Goal: Information Seeking & Learning: Learn about a topic

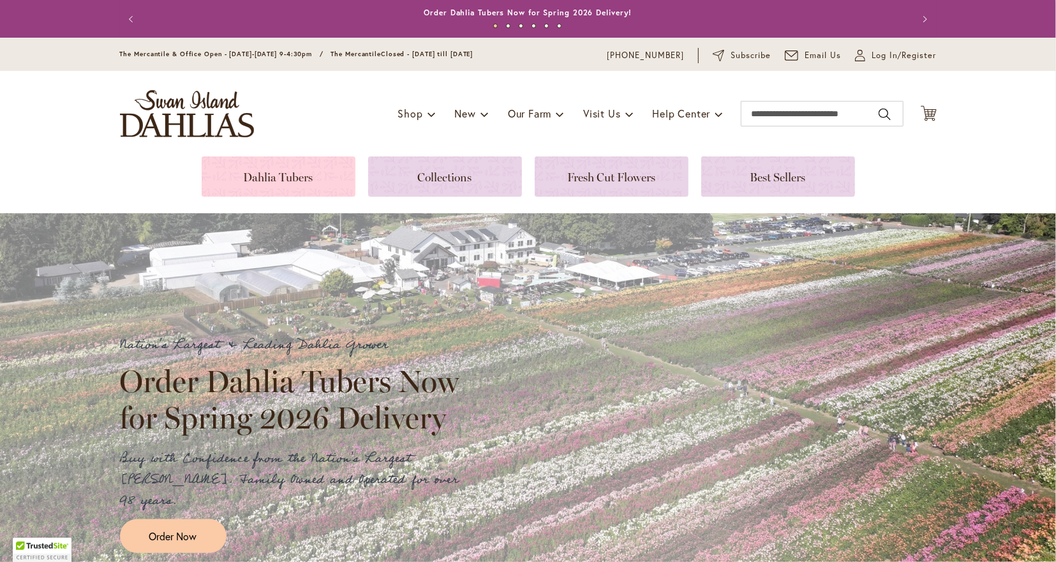
click at [317, 178] on link at bounding box center [279, 176] width 154 height 40
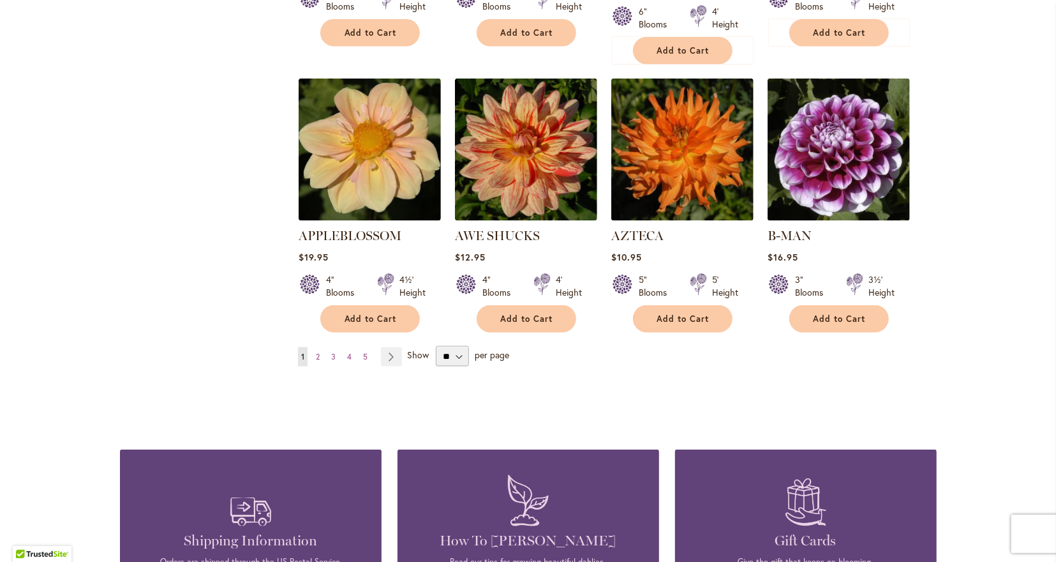
scroll to position [1128, 0]
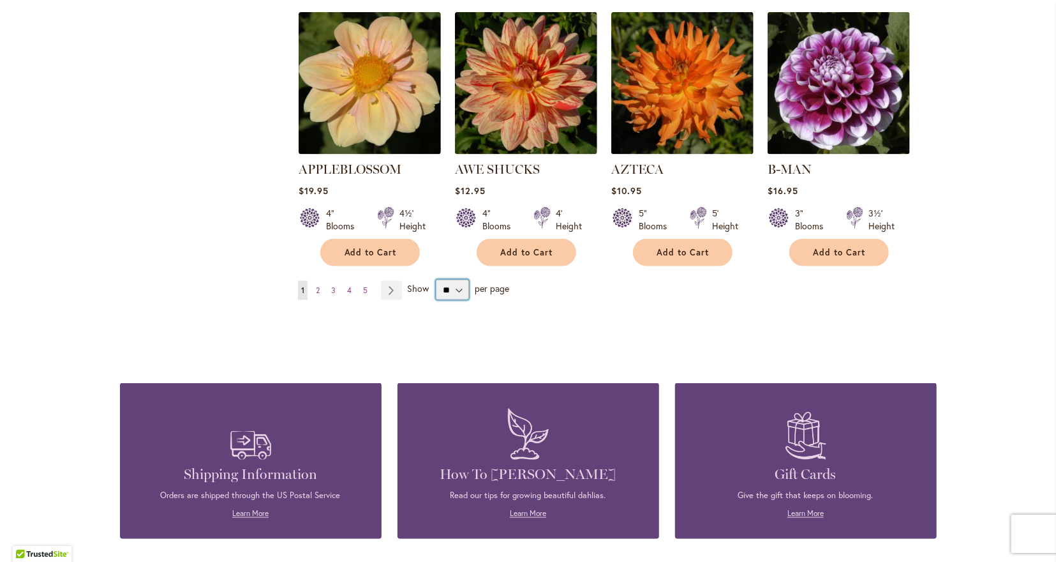
click at [436, 280] on select "** ** ** **" at bounding box center [452, 290] width 33 height 20
select select "**"
click option "**" at bounding box center [0, 0] width 0 height 0
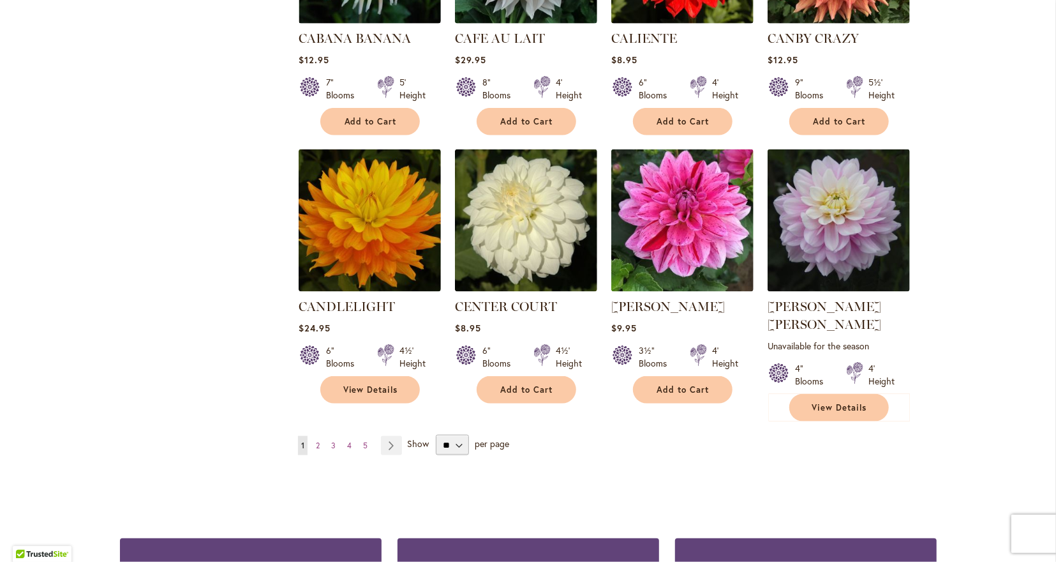
scroll to position [4318, 0]
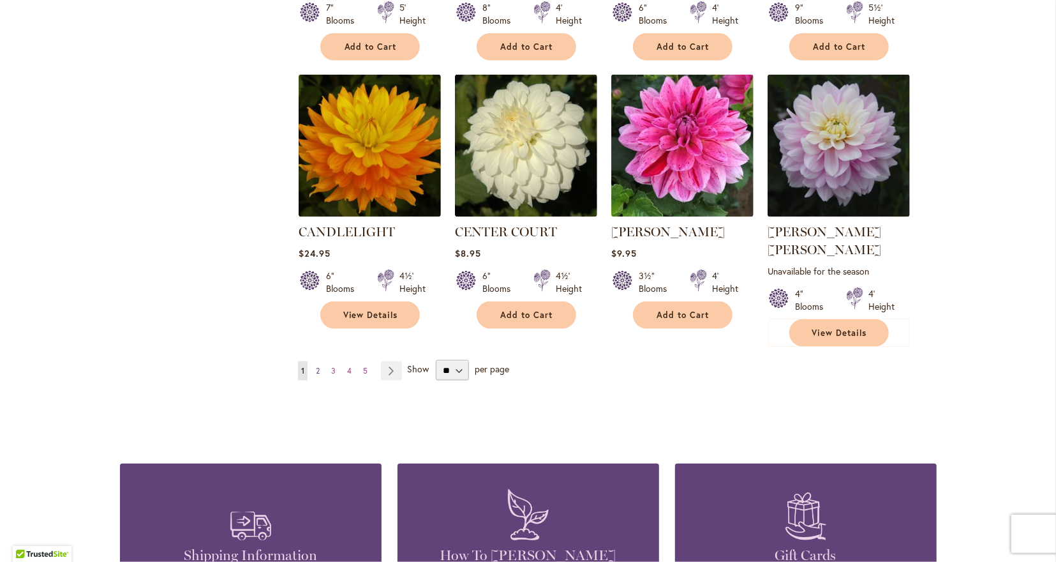
click at [318, 366] on span "2" at bounding box center [318, 371] width 4 height 10
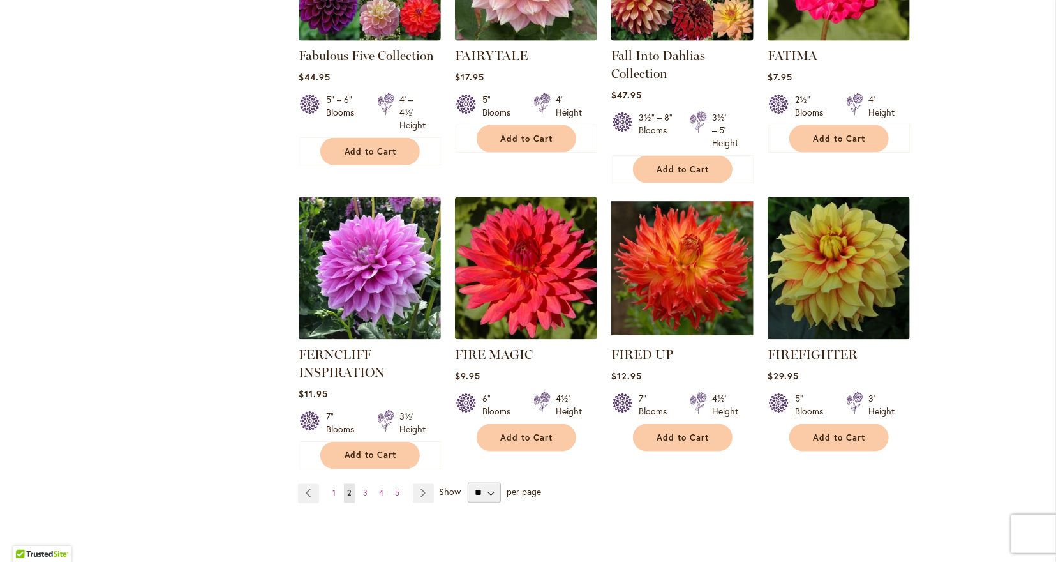
scroll to position [4318, 0]
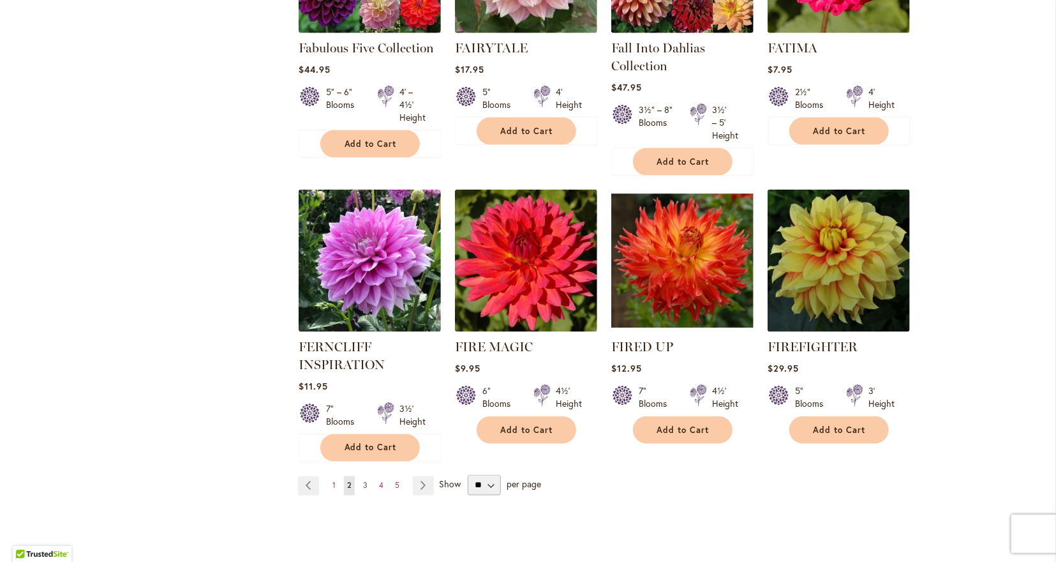
click at [364, 481] on span "3" at bounding box center [365, 486] width 4 height 10
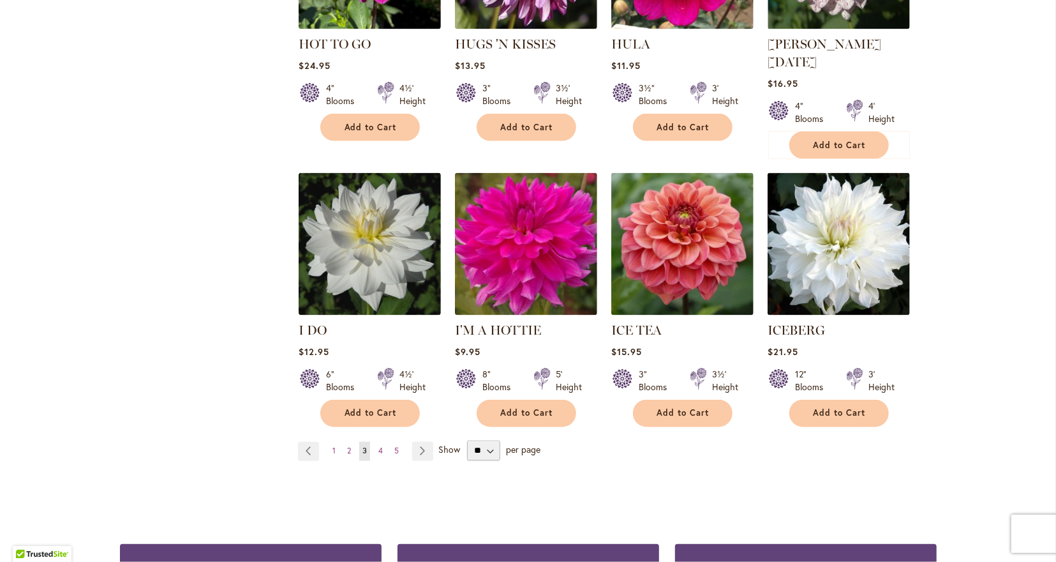
scroll to position [4385, 0]
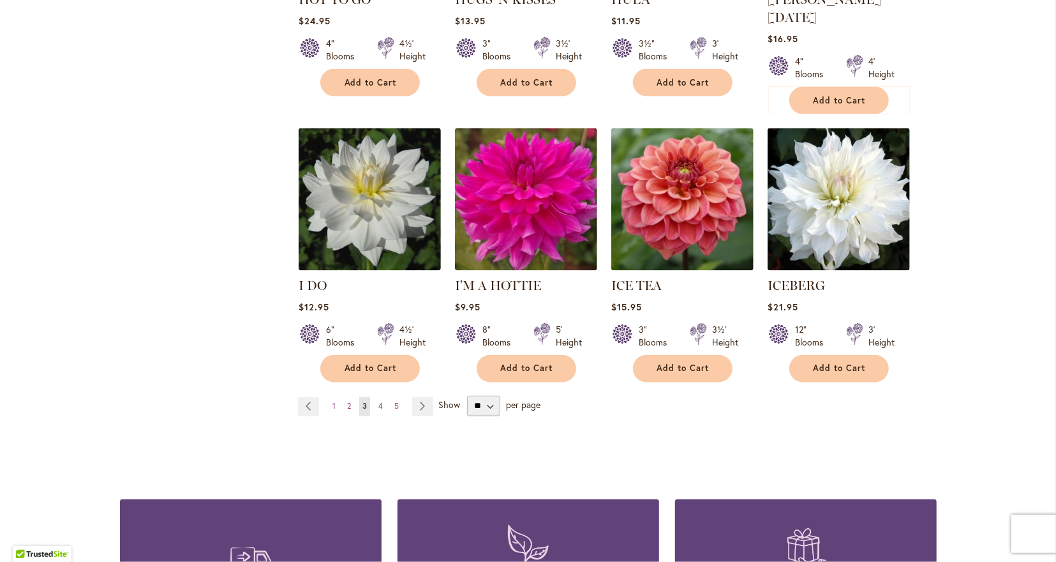
click at [380, 401] on span "4" at bounding box center [380, 406] width 4 height 10
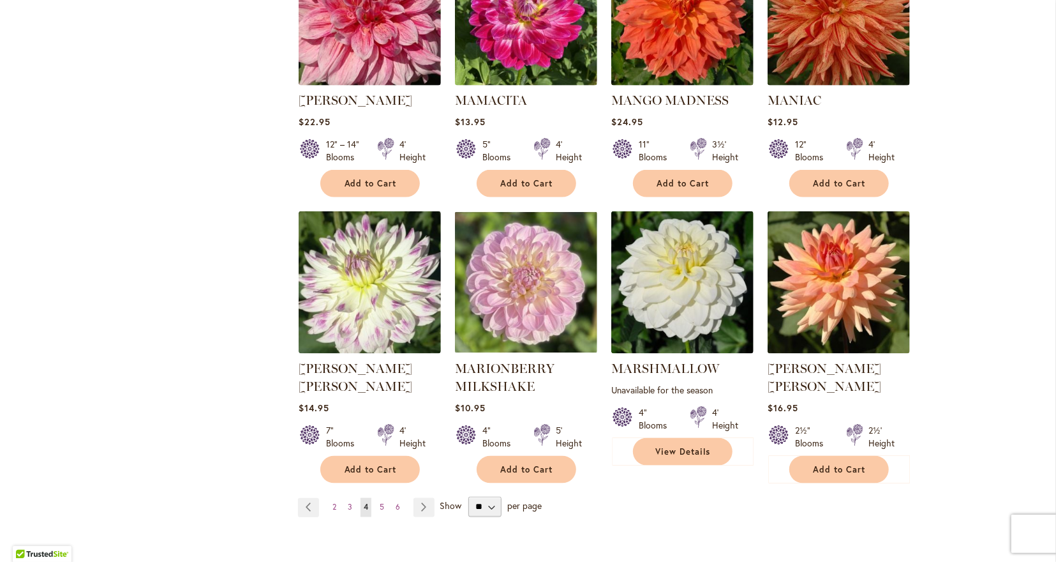
scroll to position [4314, 0]
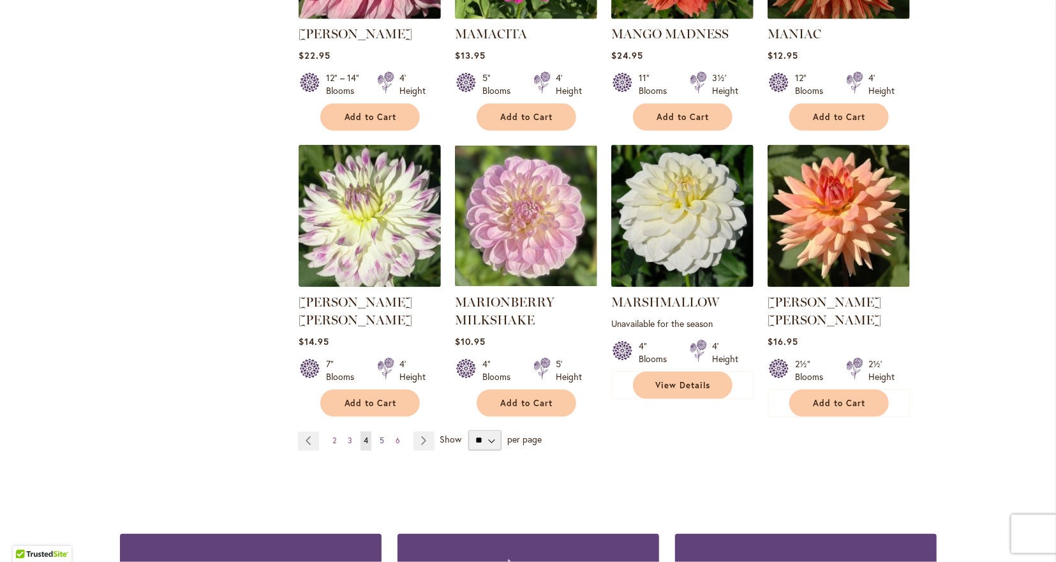
click at [382, 436] on span "5" at bounding box center [382, 441] width 4 height 10
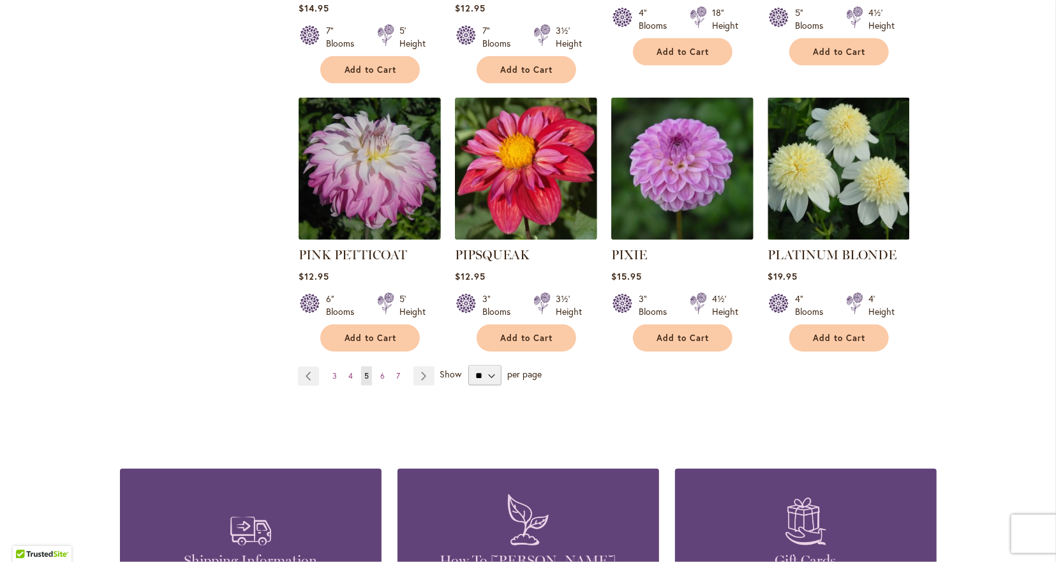
scroll to position [4385, 0]
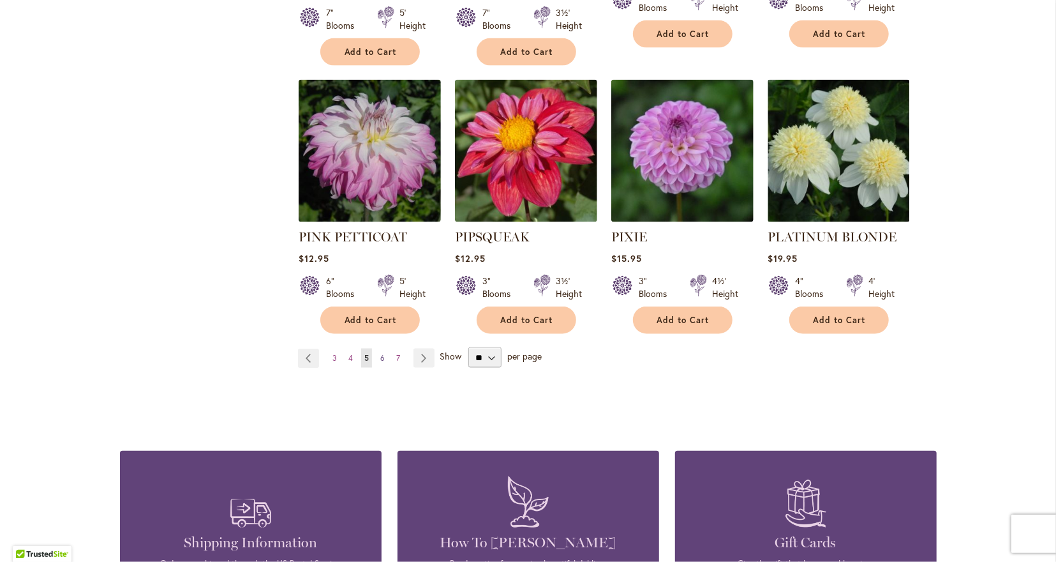
click at [382, 353] on span "6" at bounding box center [382, 358] width 4 height 10
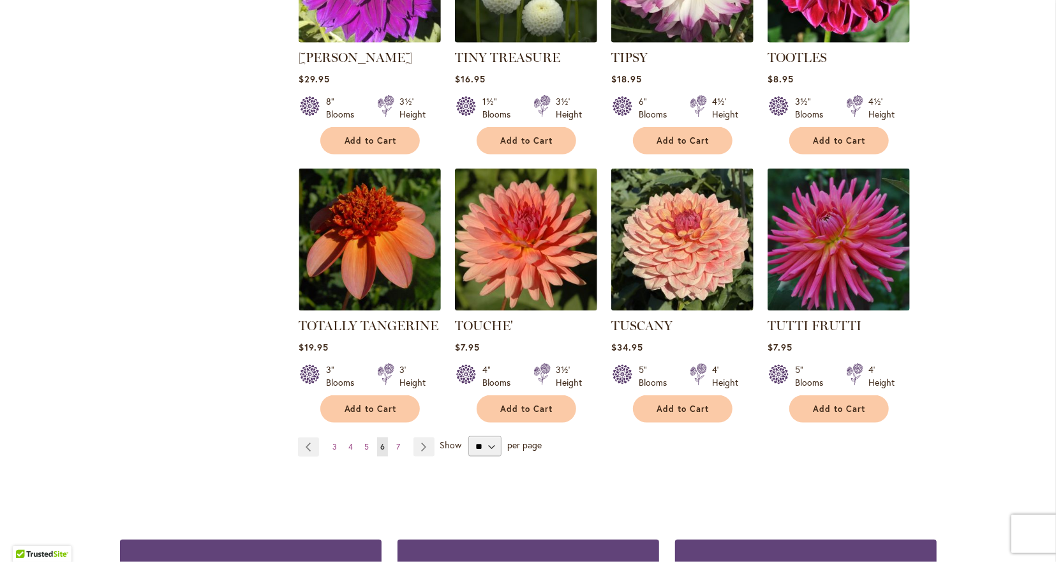
scroll to position [4252, 0]
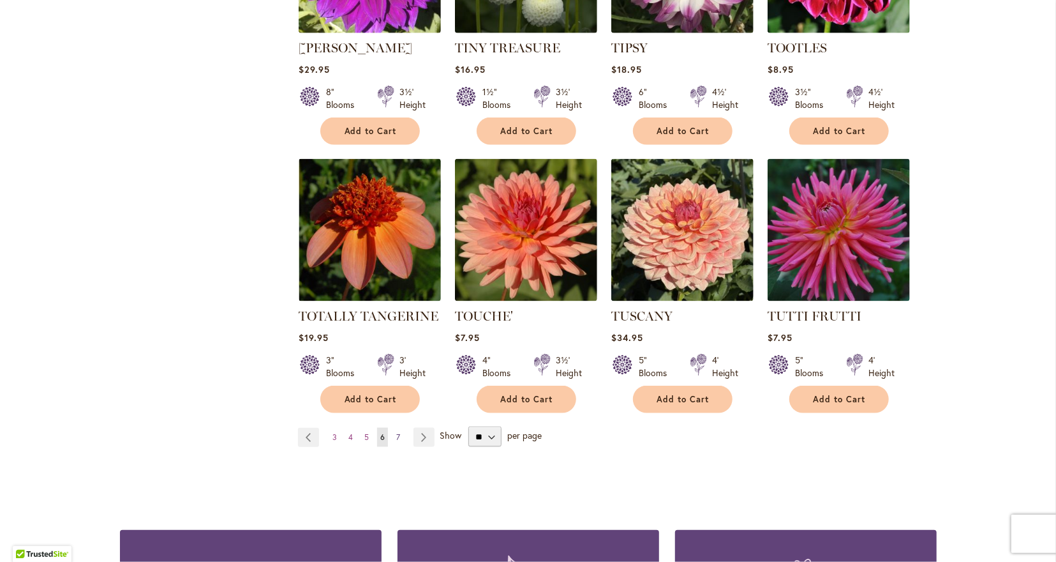
click at [397, 432] on span "7" at bounding box center [398, 437] width 4 height 10
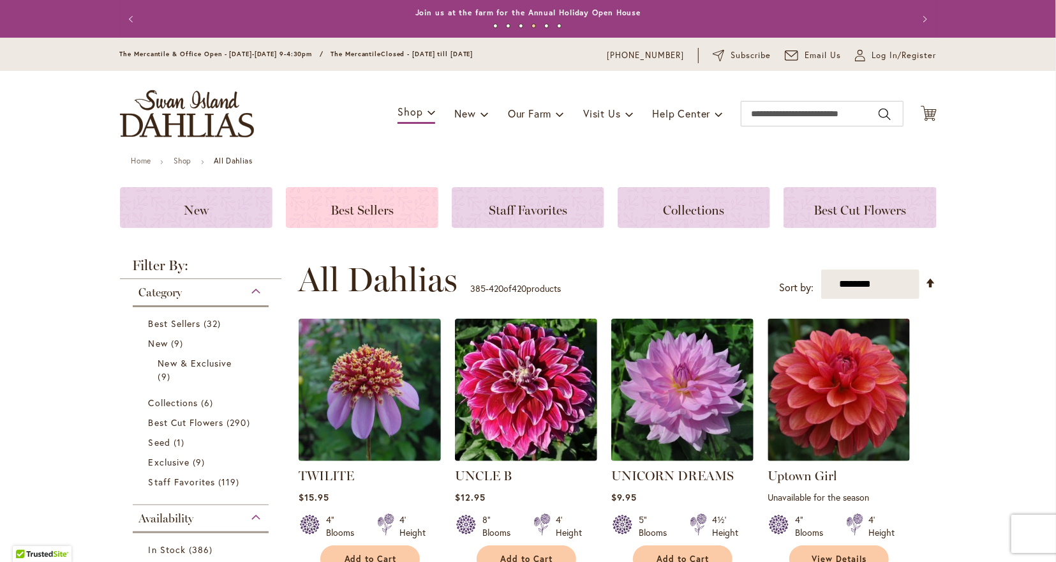
click at [350, 206] on span "Best Sellers" at bounding box center [362, 209] width 63 height 15
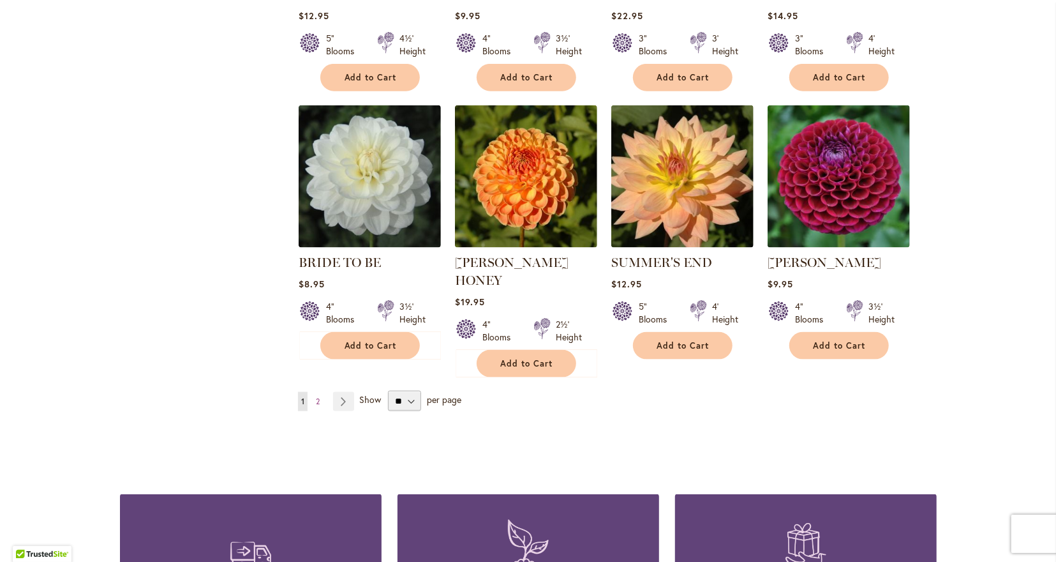
scroll to position [996, 0]
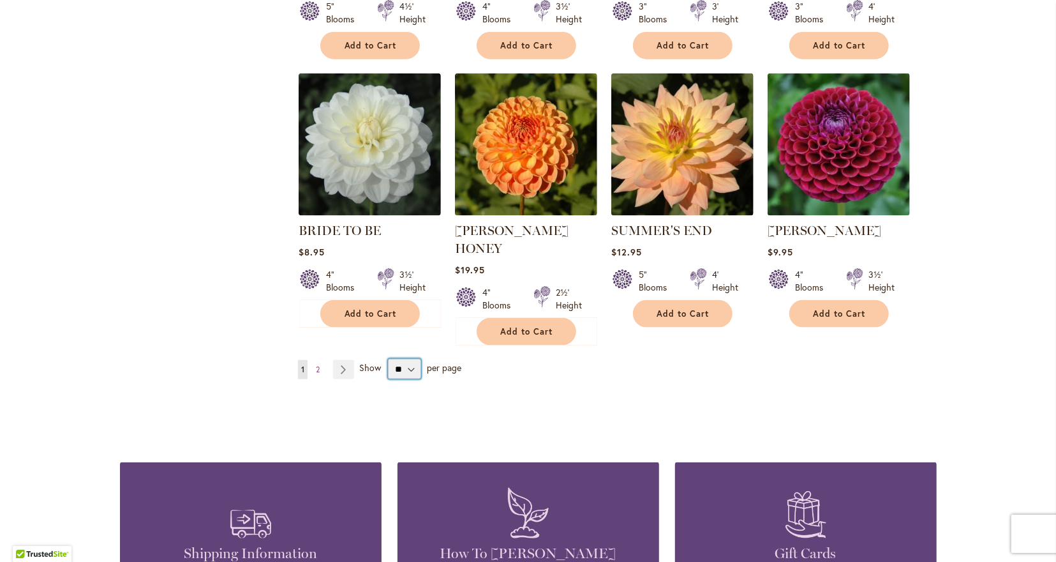
click at [388, 359] on select "** ** ** **" at bounding box center [404, 369] width 33 height 20
select select "**"
click option "**" at bounding box center [0, 0] width 0 height 0
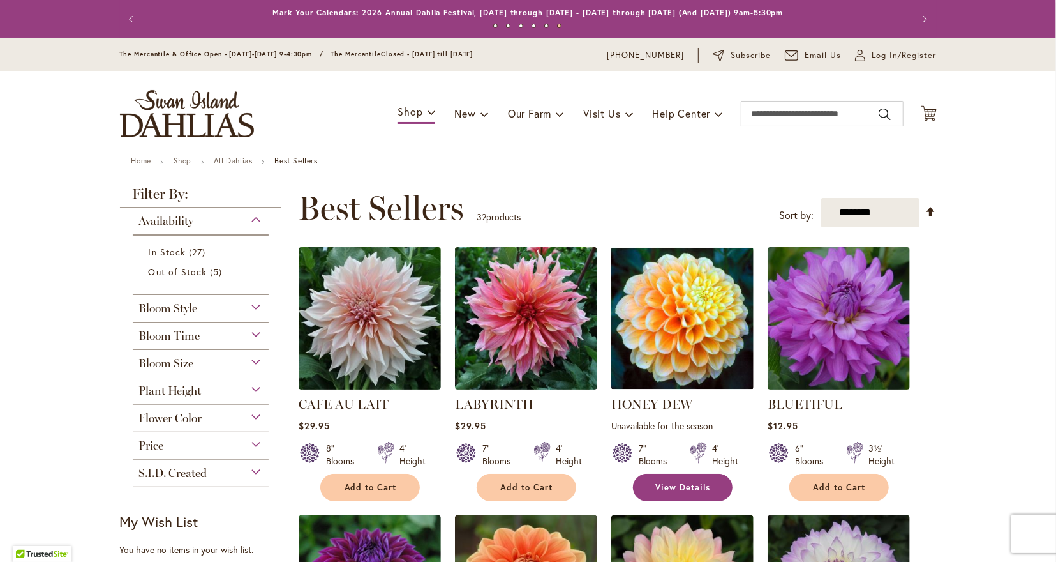
click at [674, 484] on span "View Details" at bounding box center [683, 487] width 55 height 11
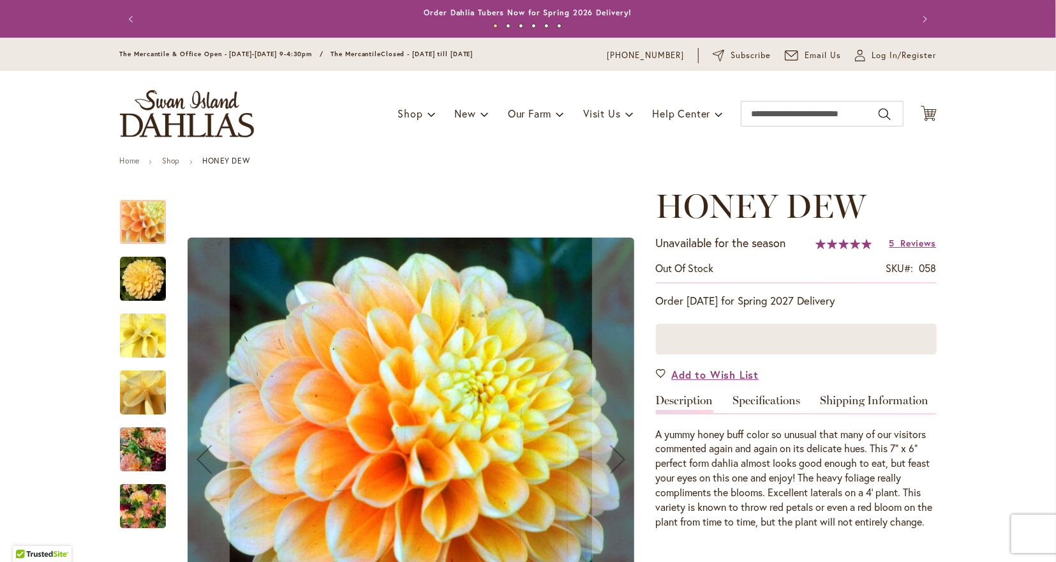
scroll to position [133, 0]
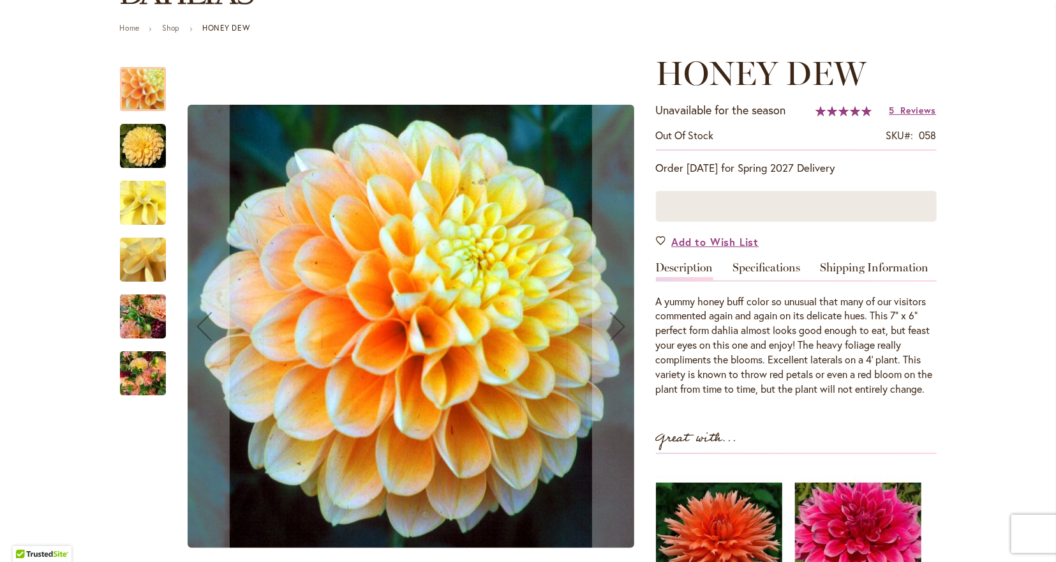
click at [146, 368] on img "Honey Dew" at bounding box center [143, 373] width 46 height 61
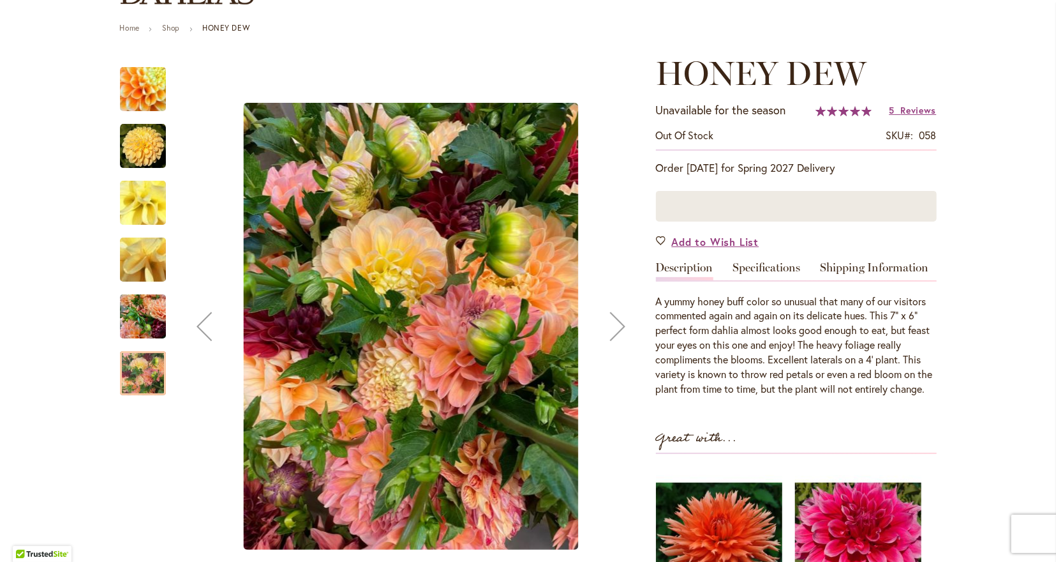
click at [145, 318] on img "Honey Dew" at bounding box center [143, 316] width 46 height 61
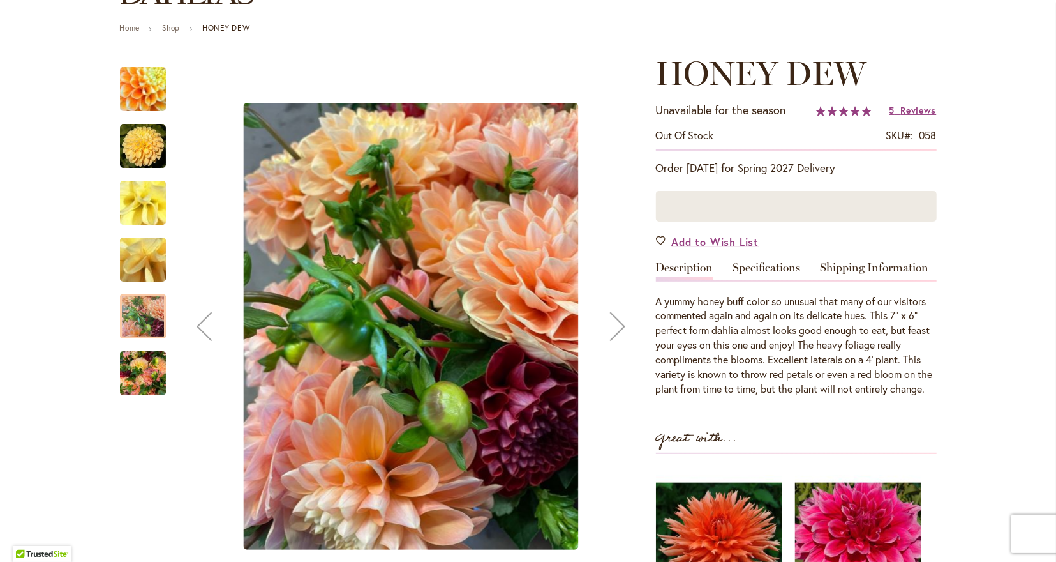
click at [135, 248] on img "Honey Dew" at bounding box center [143, 259] width 92 height 69
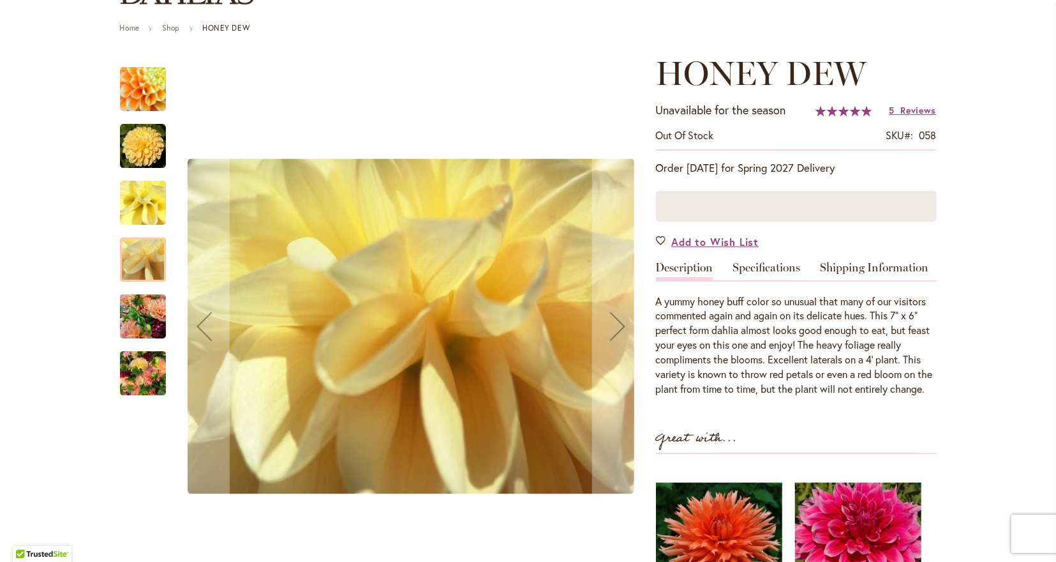
click at [154, 143] on img "Honey Dew" at bounding box center [143, 146] width 46 height 46
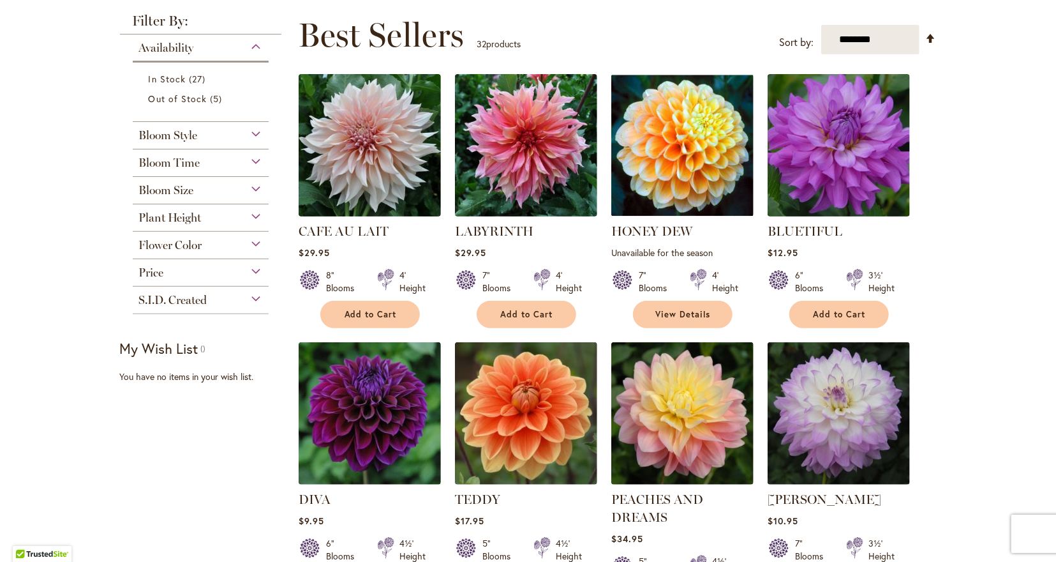
scroll to position [198, 0]
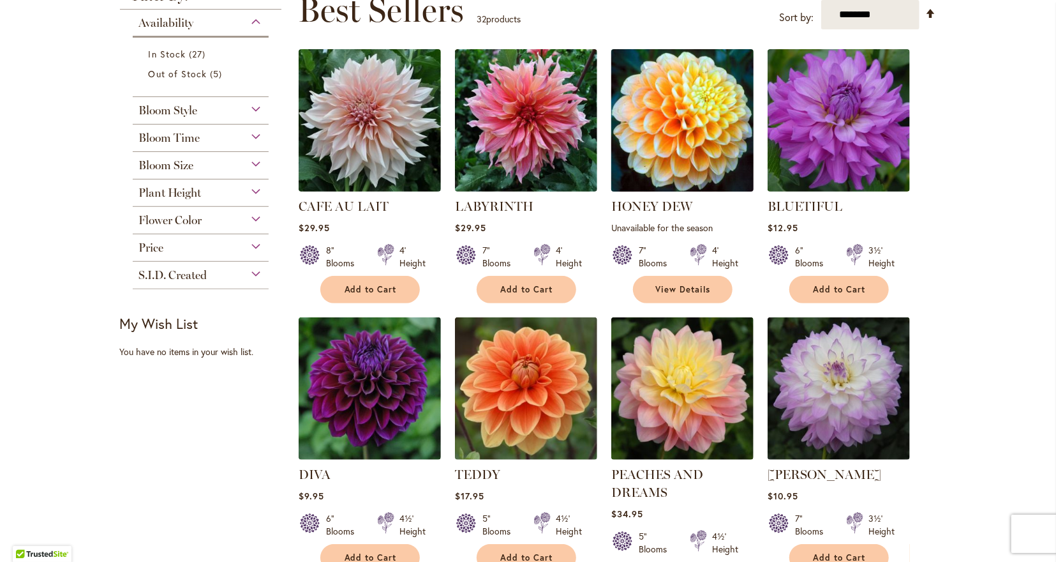
click at [675, 131] on img at bounding box center [682, 119] width 149 height 149
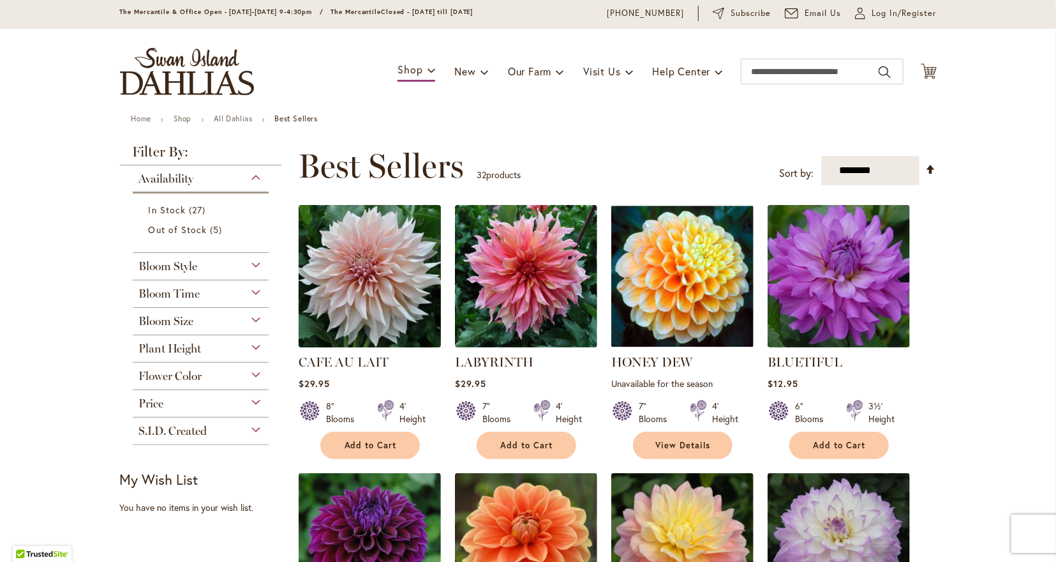
scroll to position [66, 0]
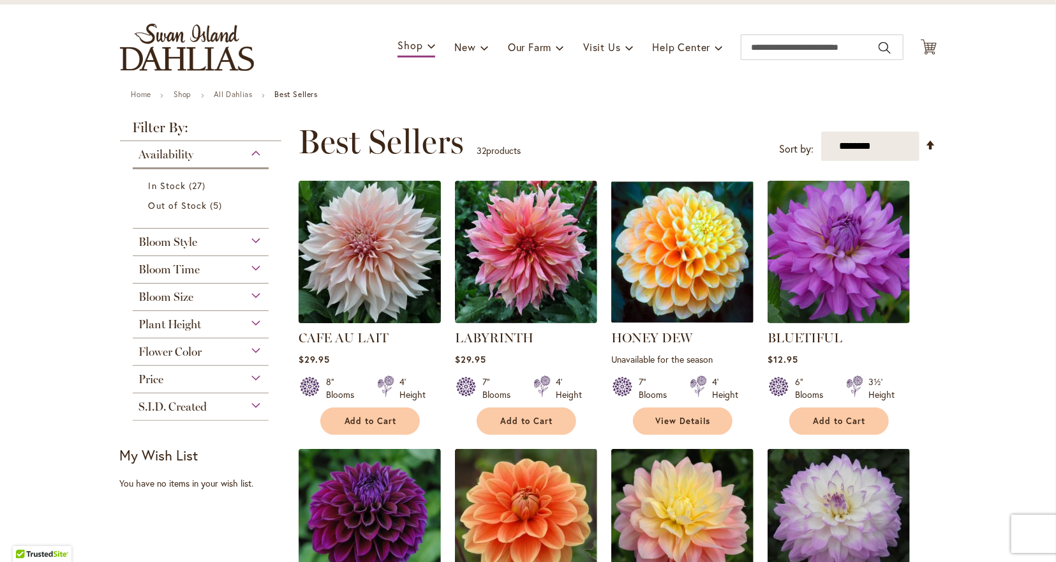
click at [361, 248] on img at bounding box center [369, 251] width 149 height 149
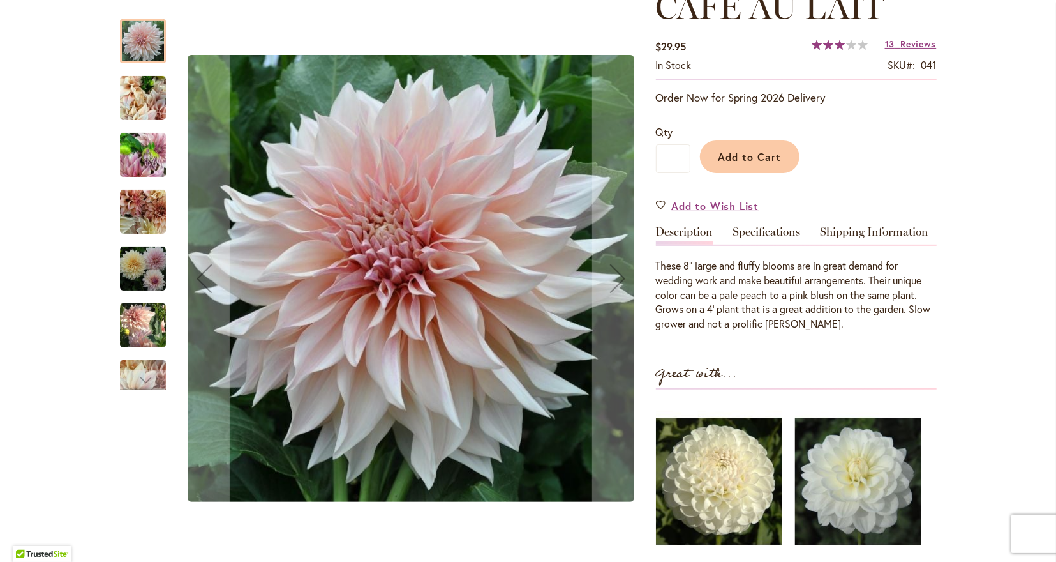
scroll to position [133, 0]
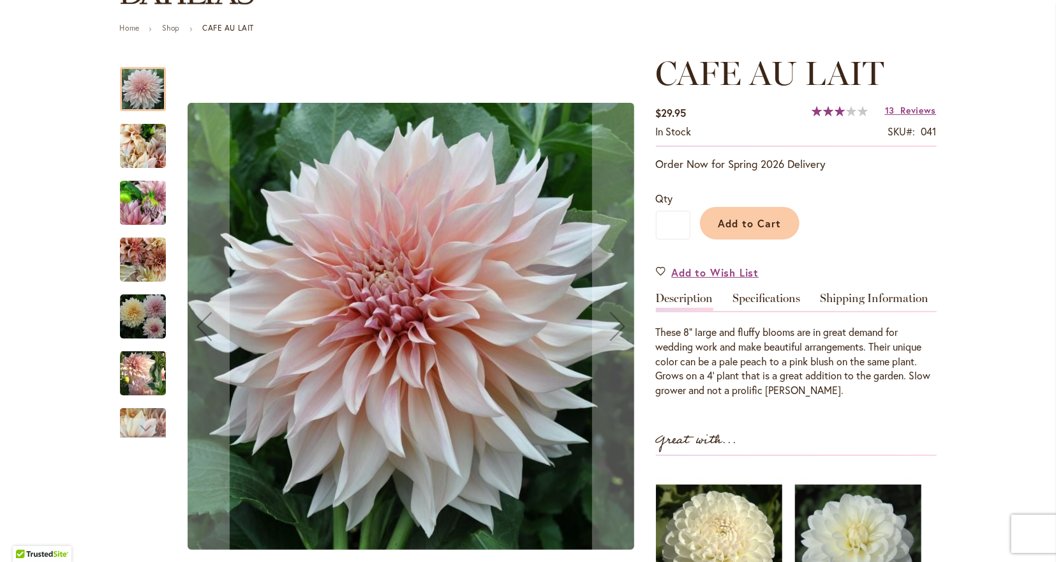
click at [141, 161] on img "Café Au Lait" at bounding box center [143, 146] width 46 height 61
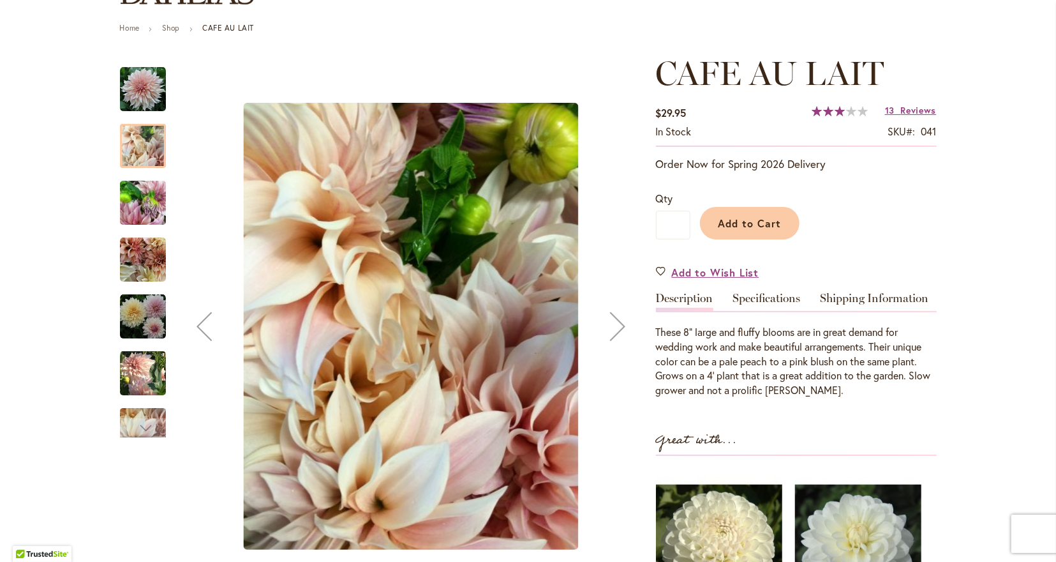
click at [138, 217] on img "Café Au Lait" at bounding box center [143, 202] width 46 height 61
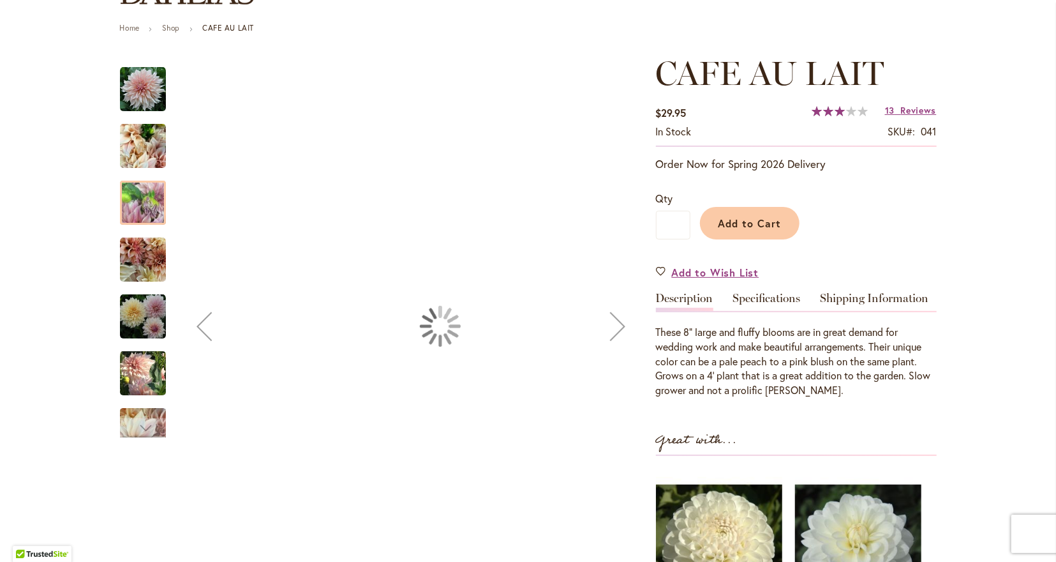
click at [618, 325] on div "Next" at bounding box center [617, 326] width 51 height 51
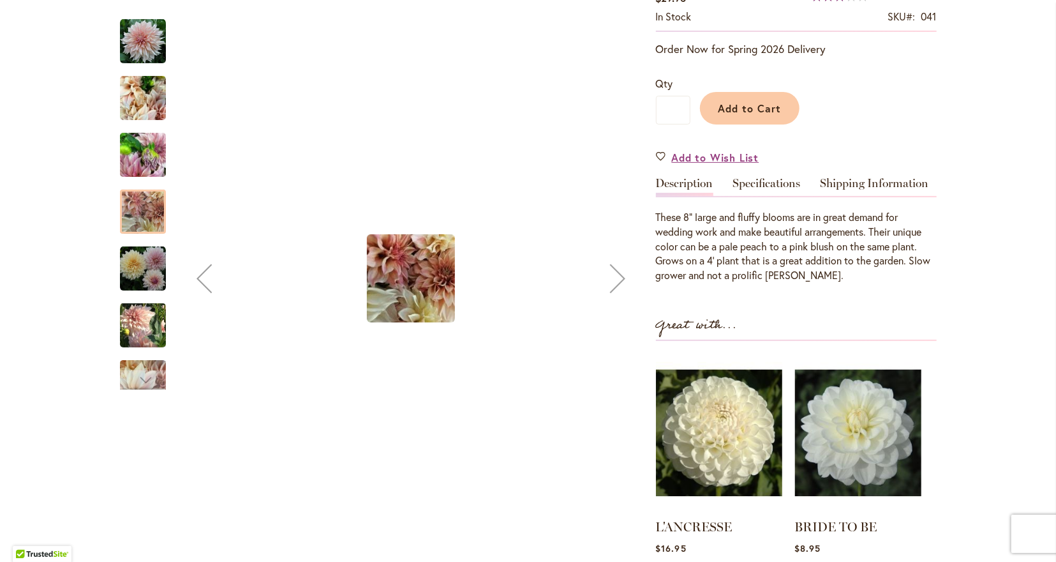
scroll to position [265, 0]
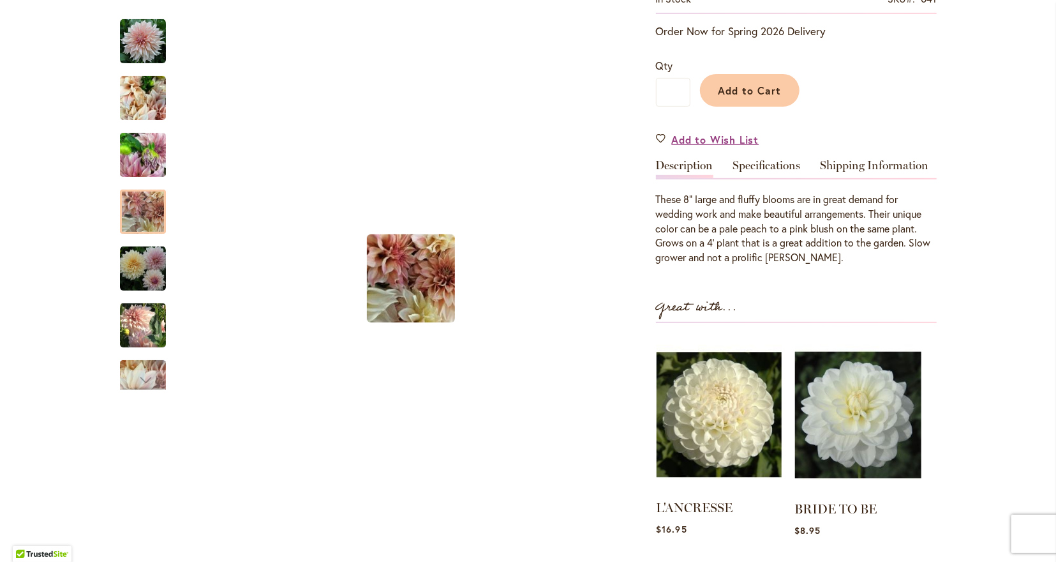
click at [732, 428] on img at bounding box center [719, 414] width 125 height 156
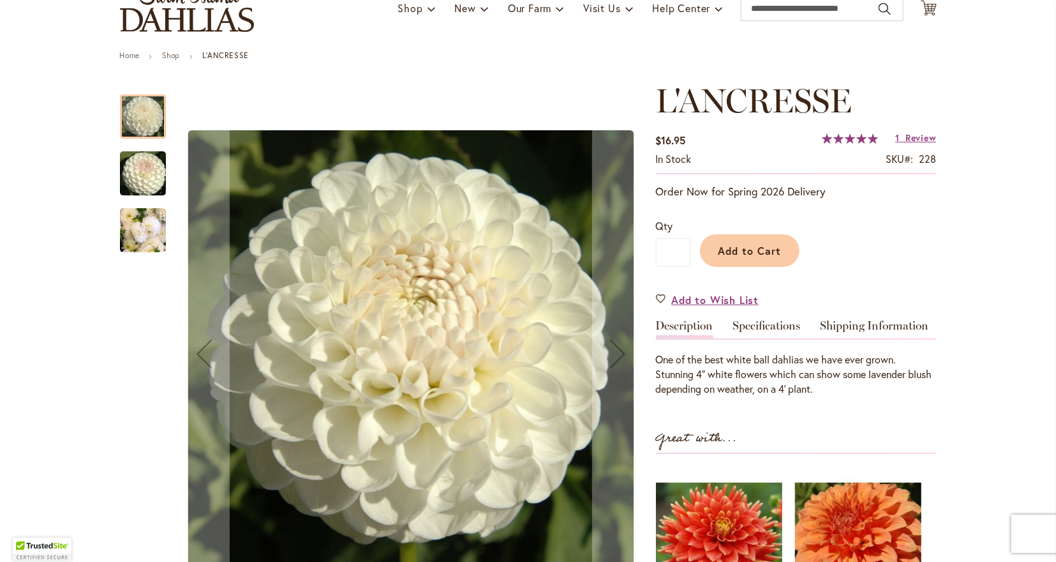
scroll to position [133, 0]
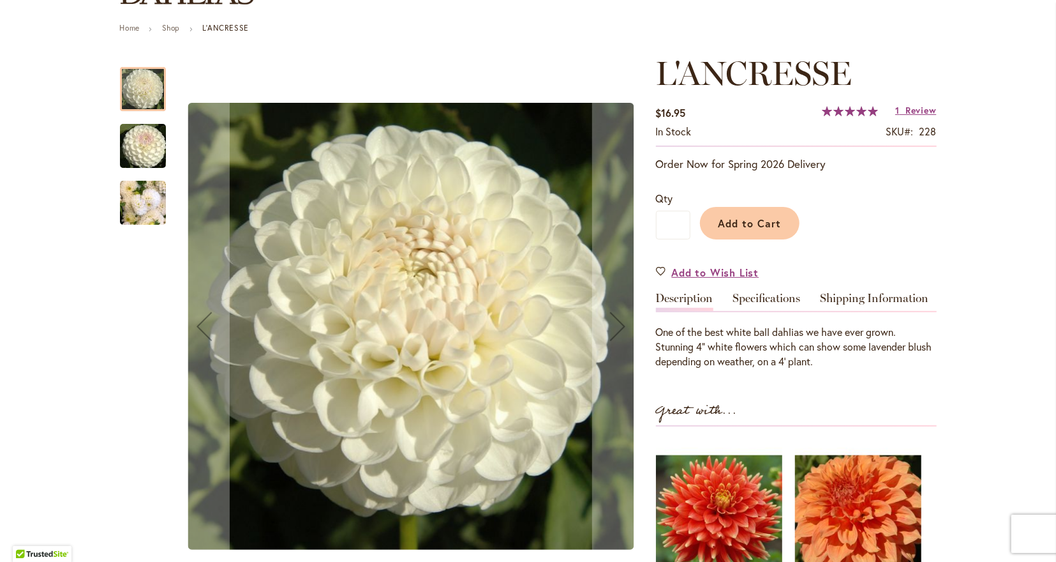
click at [155, 143] on img "L'ANCRESSE" at bounding box center [143, 146] width 92 height 61
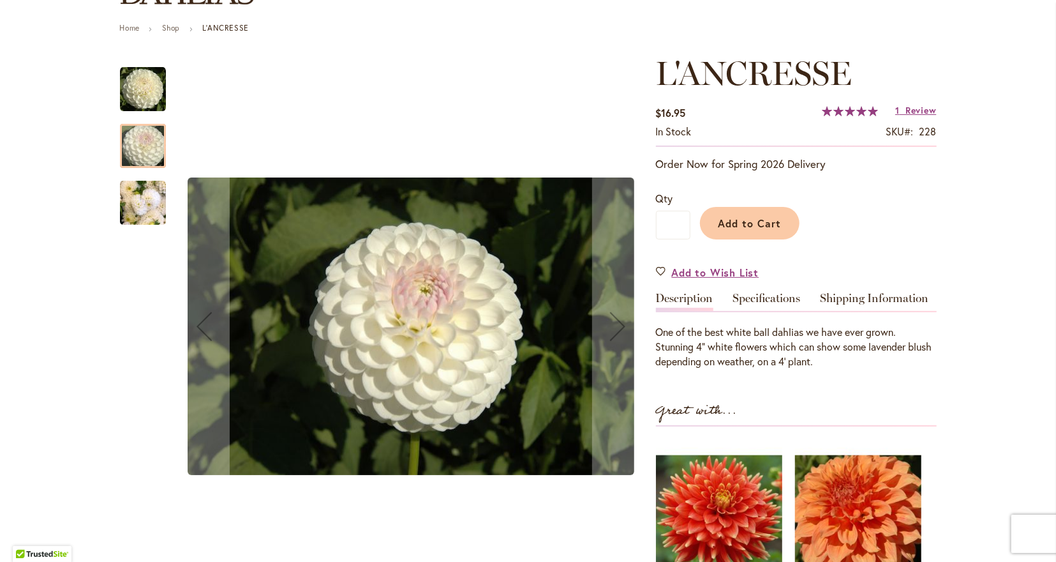
click at [146, 208] on img "L'ANCRESSE" at bounding box center [143, 202] width 46 height 61
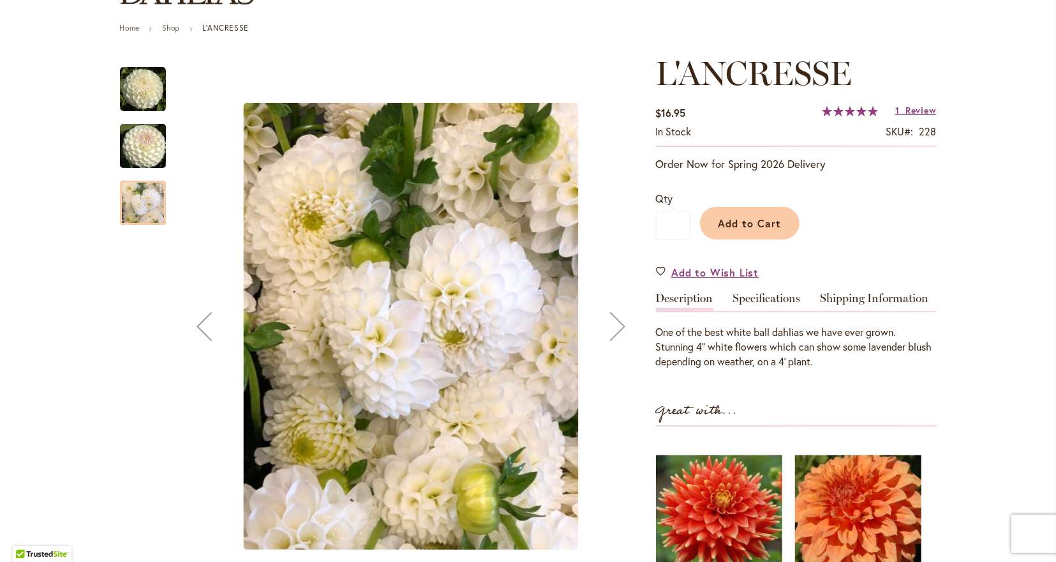
scroll to position [0, 0]
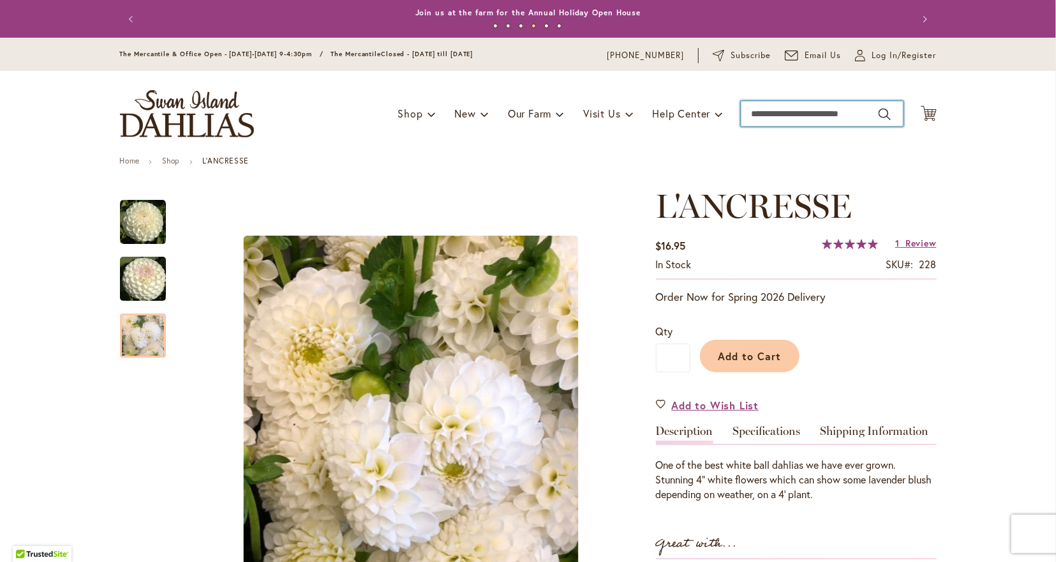
click at [765, 117] on input "Search" at bounding box center [822, 114] width 163 height 26
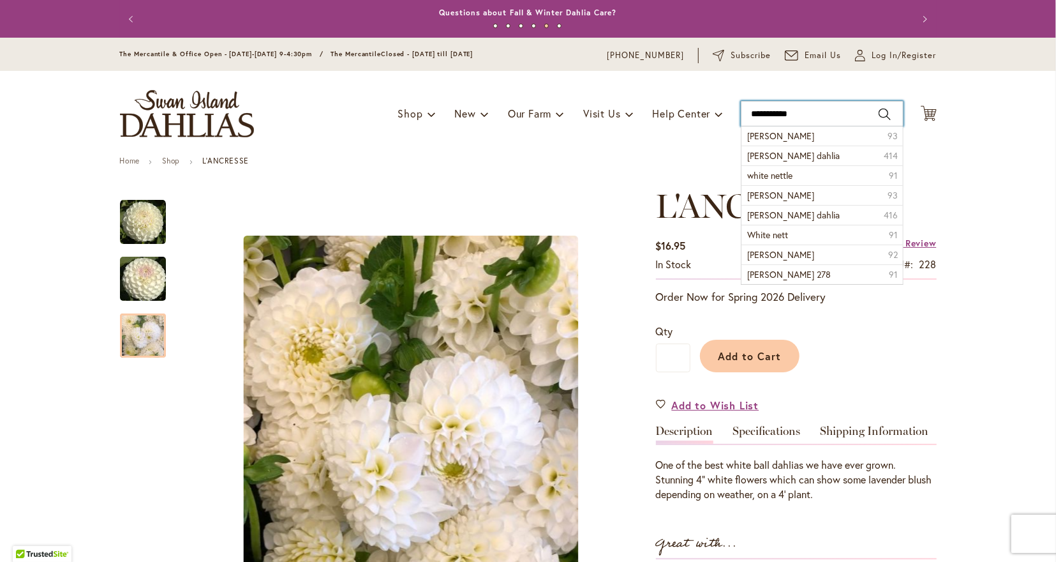
type input "**********"
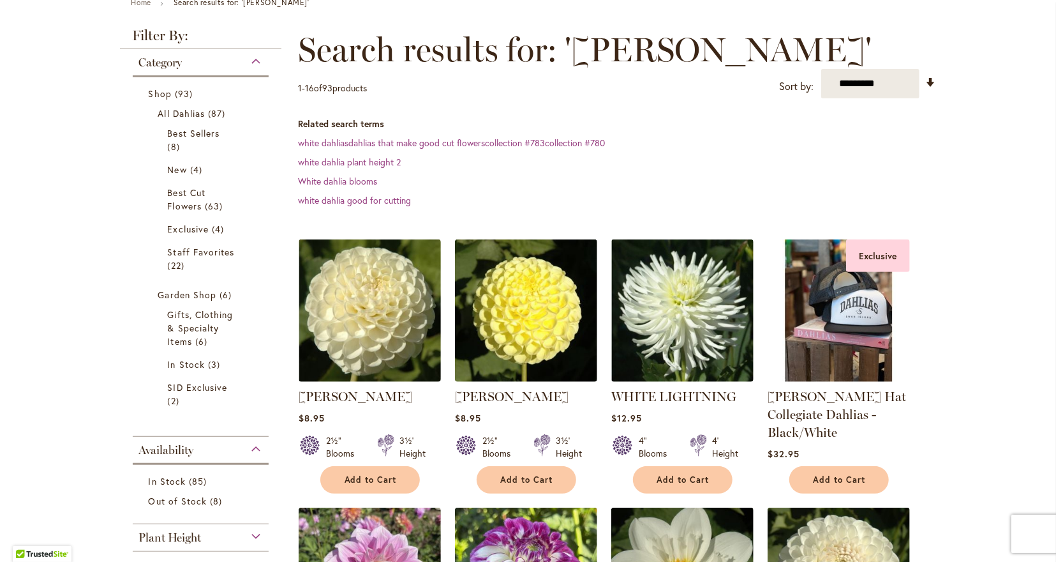
scroll to position [199, 0]
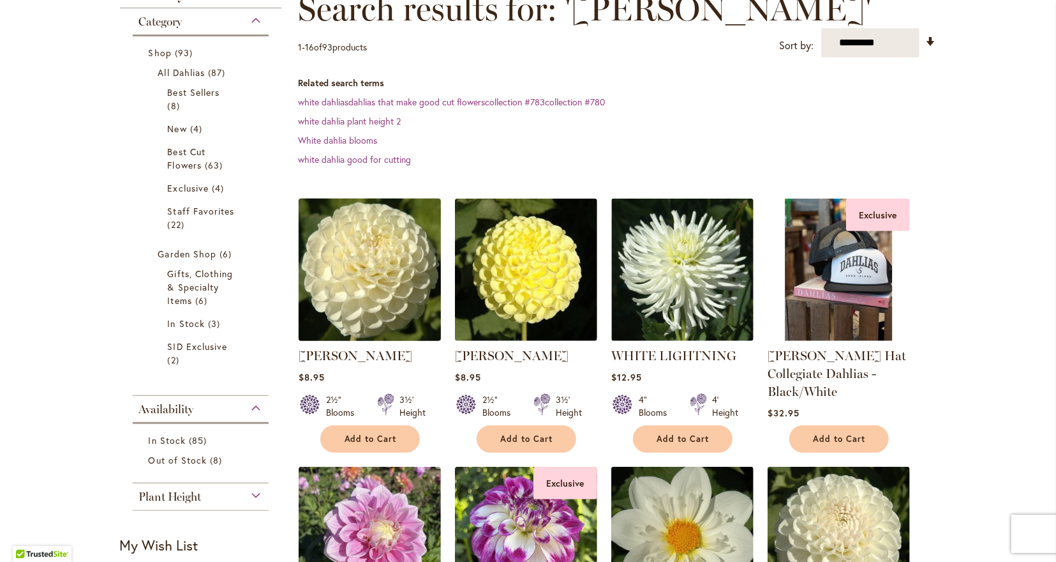
click at [351, 259] on img at bounding box center [369, 269] width 149 height 149
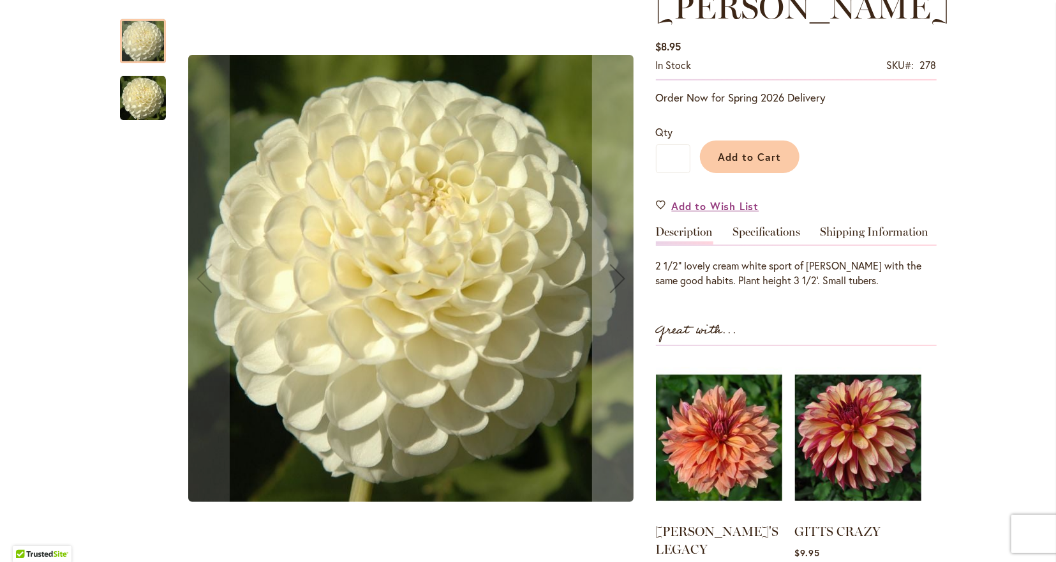
scroll to position [265, 0]
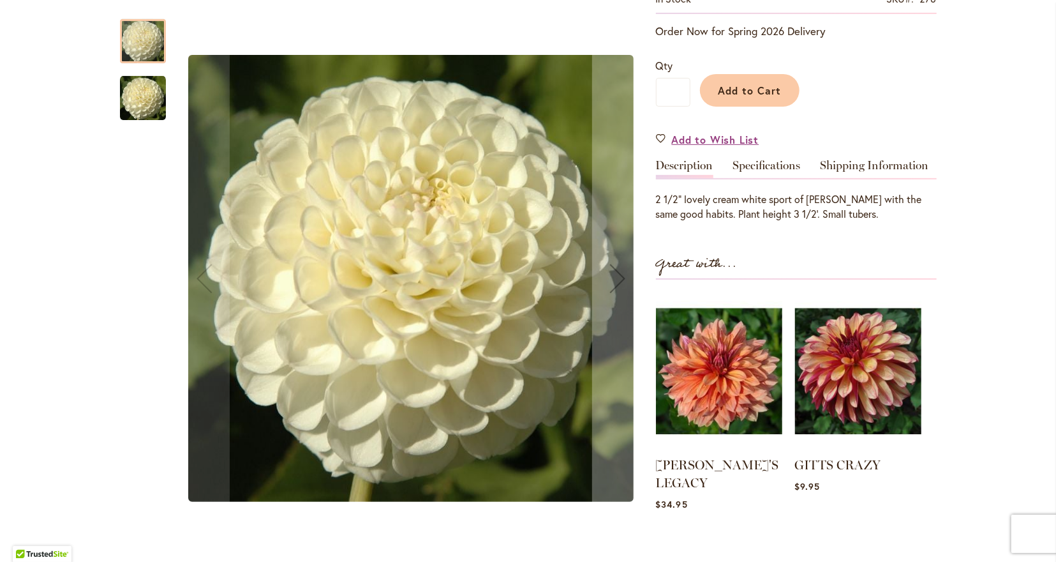
click at [135, 87] on img "WHITE NETTIE" at bounding box center [143, 98] width 46 height 46
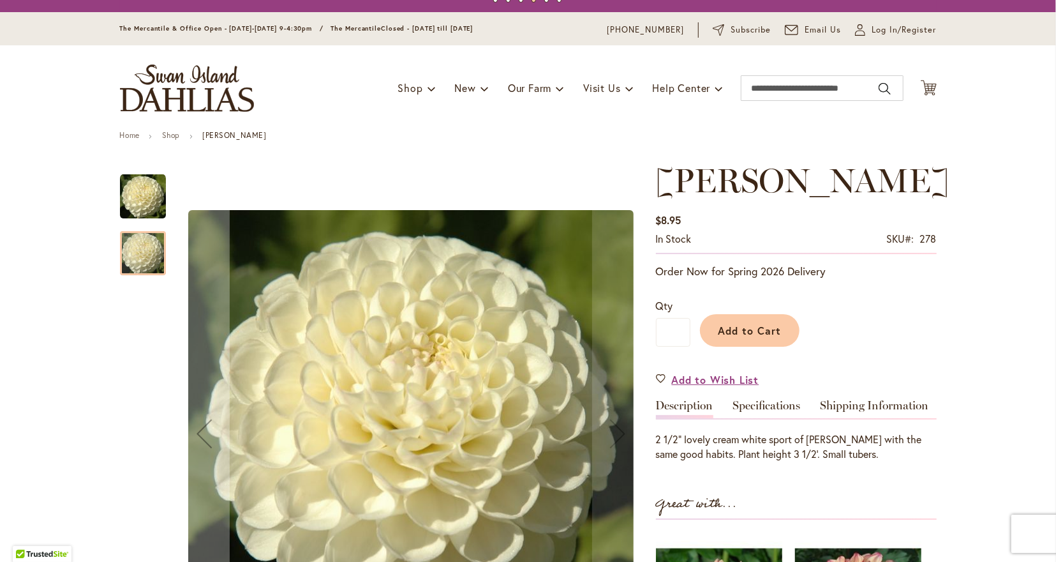
scroll to position [0, 0]
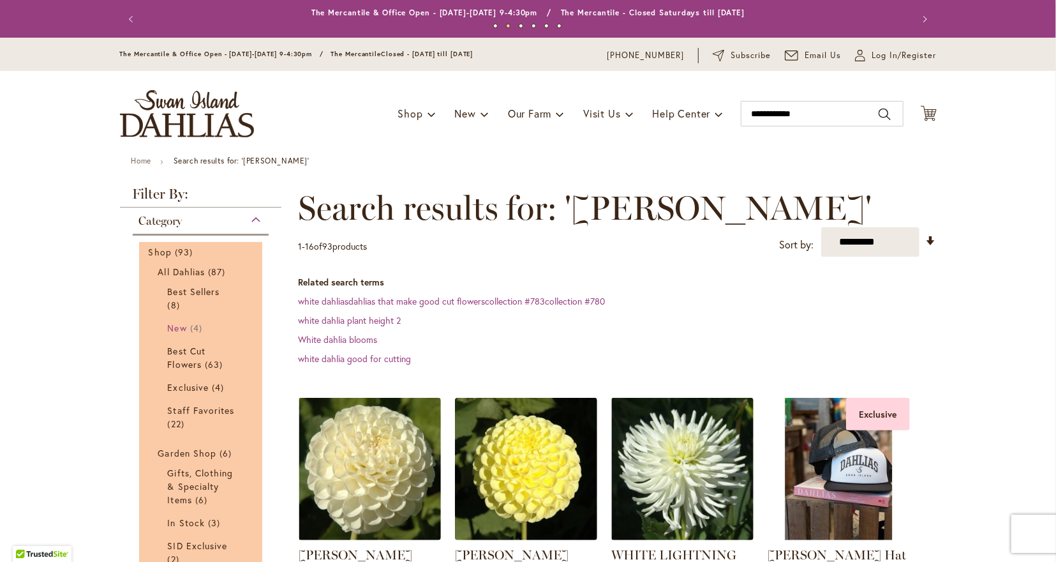
click at [177, 326] on span "New" at bounding box center [177, 328] width 19 height 12
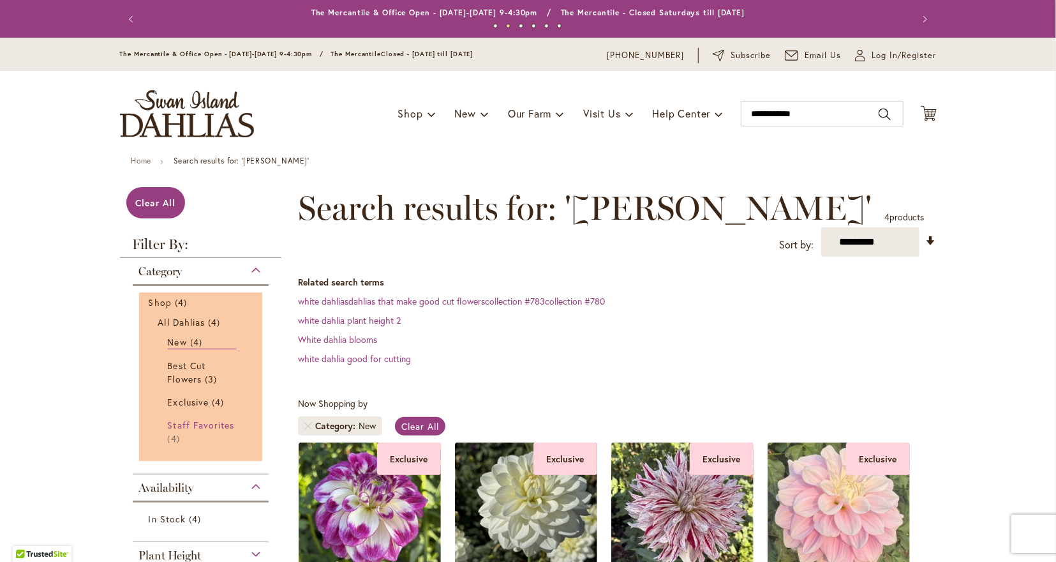
click at [186, 426] on span "Staff Favorites" at bounding box center [201, 425] width 67 height 12
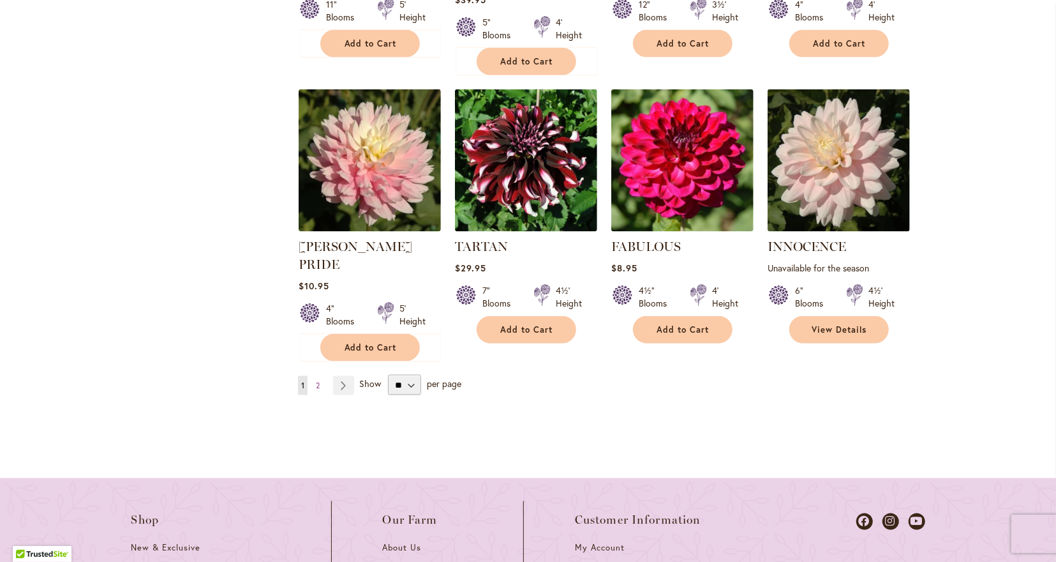
scroll to position [1195, 0]
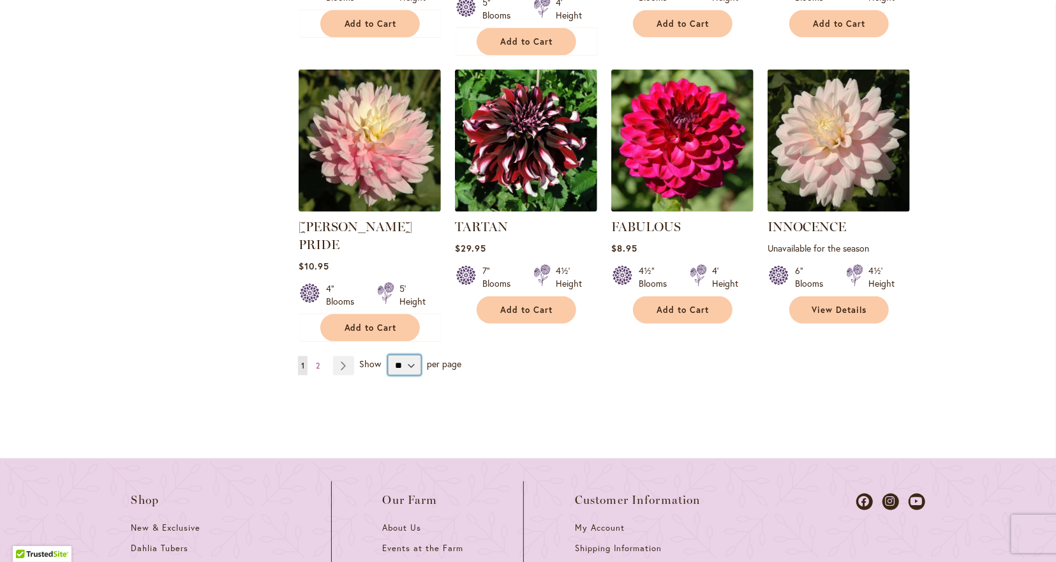
click at [388, 355] on select "** ** ** **" at bounding box center [404, 365] width 33 height 20
select select "**"
click option "**" at bounding box center [0, 0] width 0 height 0
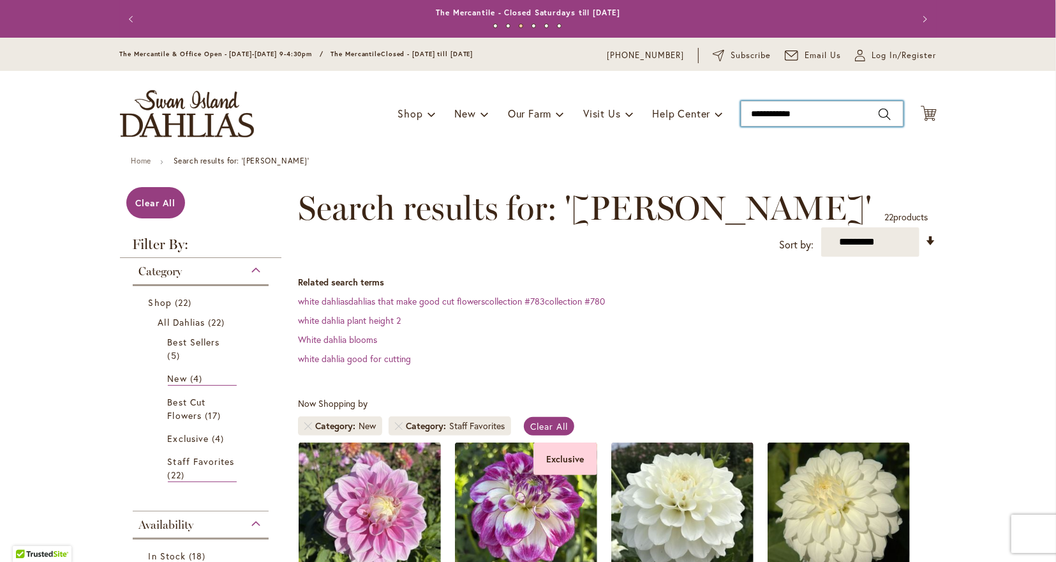
type input "**********"
drag, startPoint x: 810, startPoint y: 110, endPoint x: 731, endPoint y: 117, distance: 79.4
click at [741, 117] on input "**********" at bounding box center [822, 114] width 163 height 26
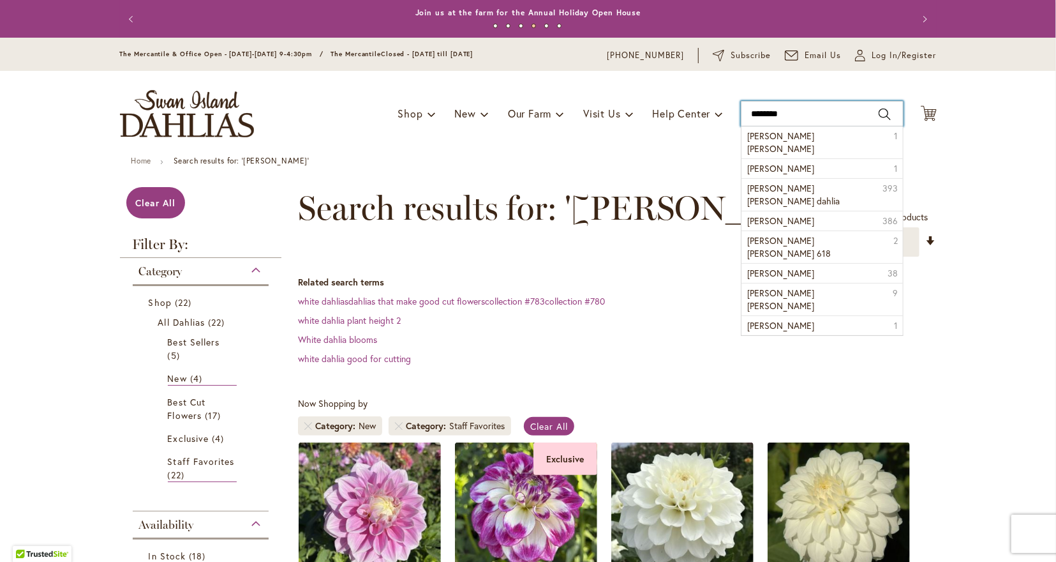
type input "*********"
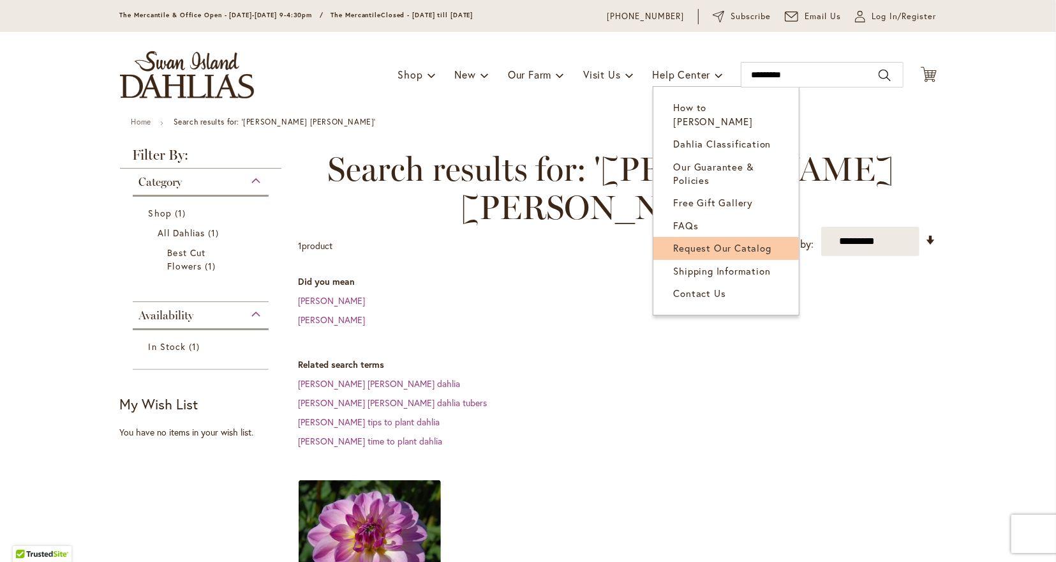
scroll to position [265, 0]
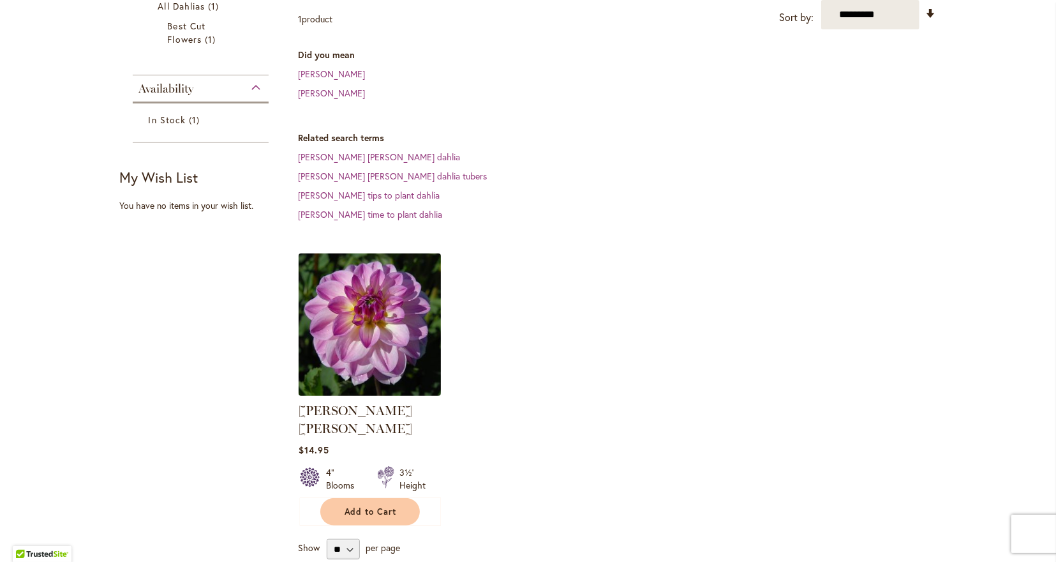
click at [356, 250] on img at bounding box center [369, 324] width 149 height 149
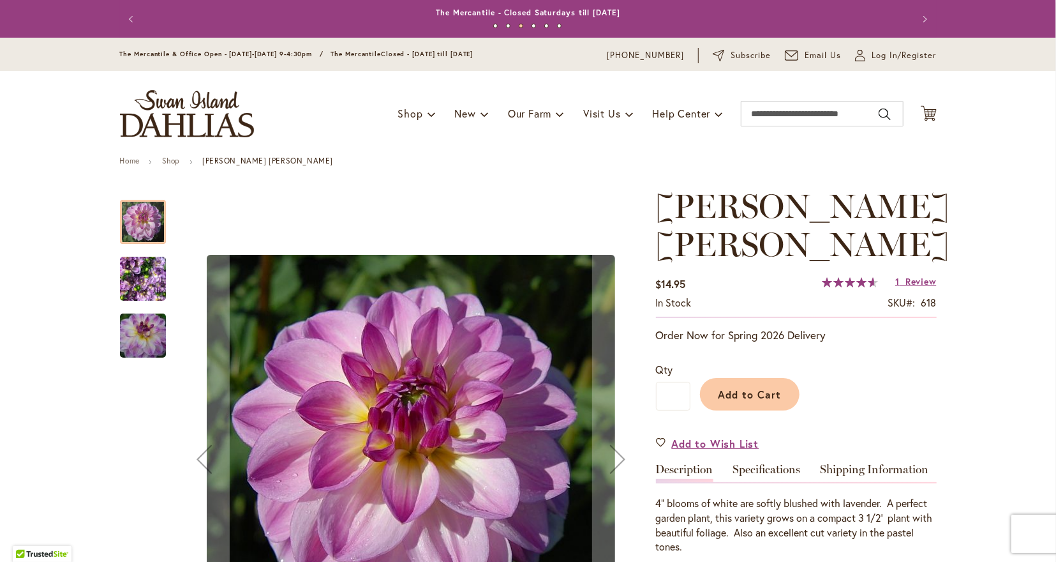
click at [146, 282] on img "LISA LISA" at bounding box center [143, 278] width 46 height 61
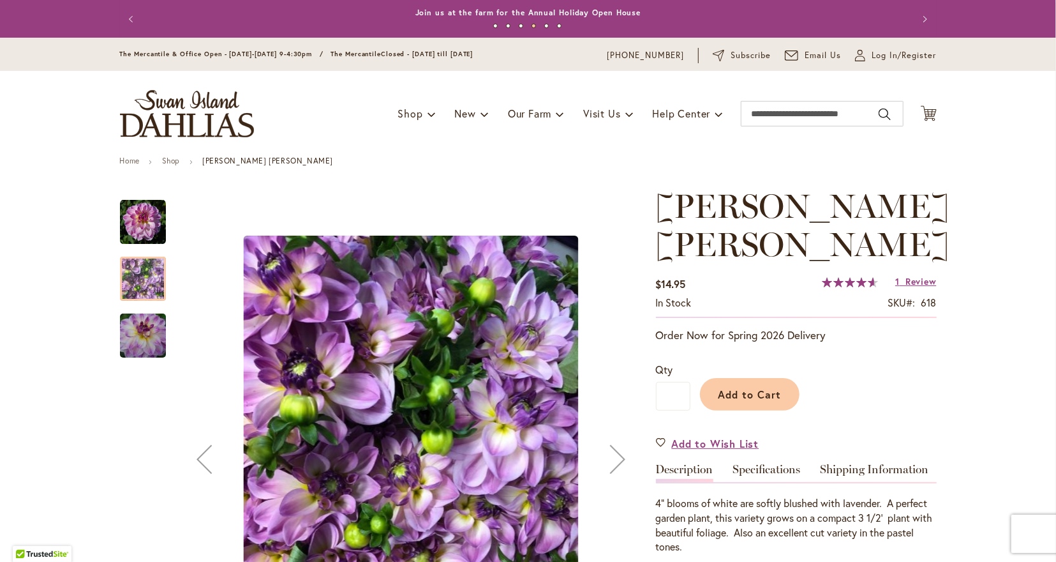
click at [138, 208] on img "LISA LISA" at bounding box center [143, 222] width 46 height 46
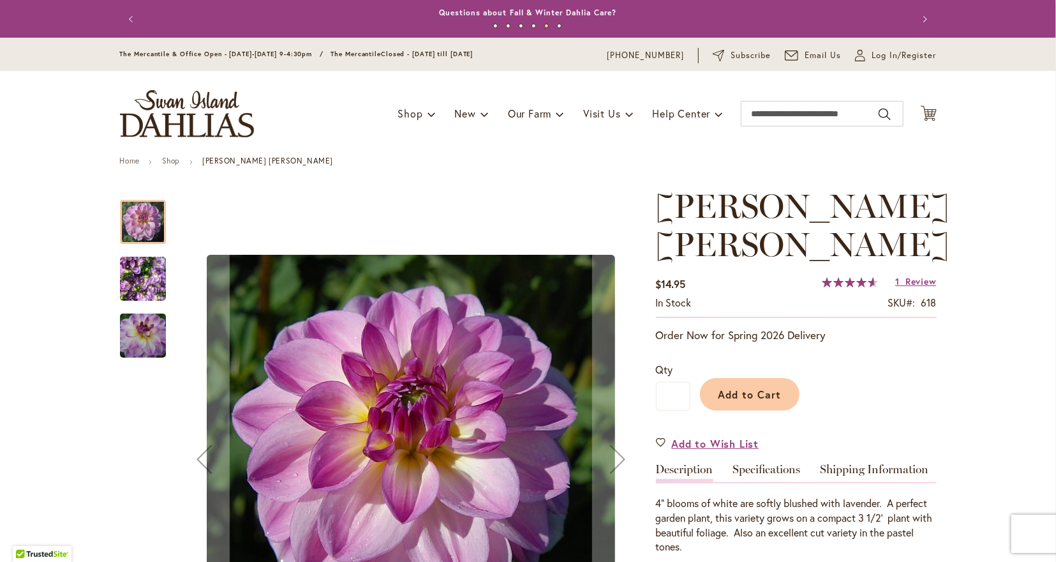
click at [140, 277] on img "LISA LISA" at bounding box center [143, 278] width 46 height 61
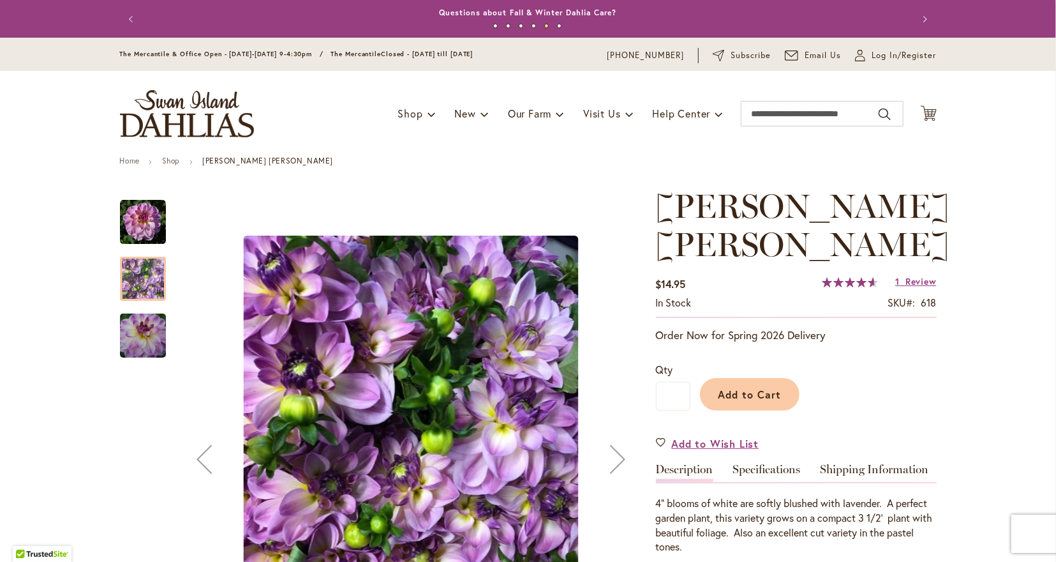
click at [134, 335] on img "LISA LISA" at bounding box center [143, 335] width 92 height 61
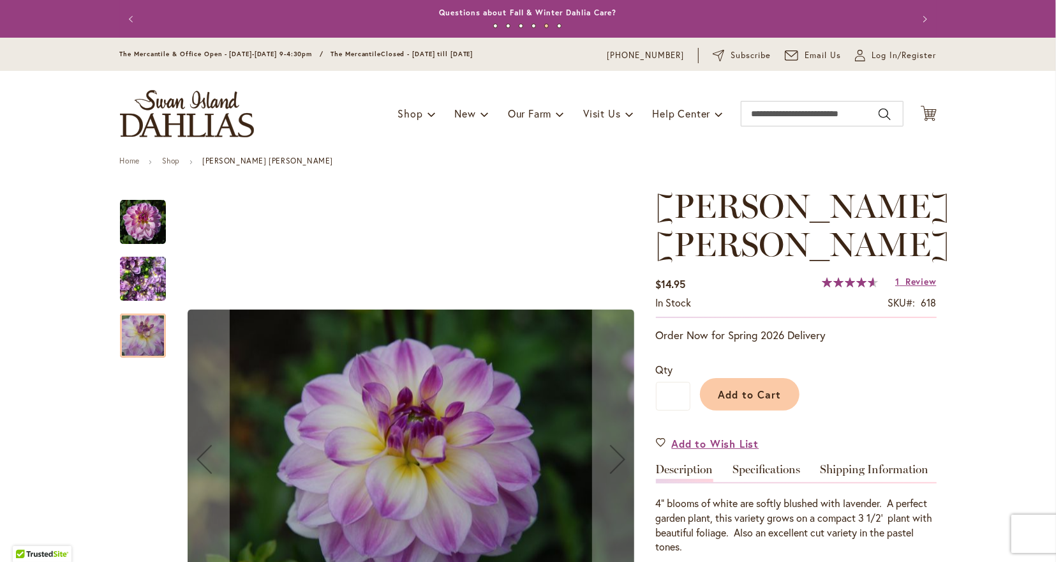
click at [136, 276] on img "LISA LISA" at bounding box center [143, 278] width 46 height 61
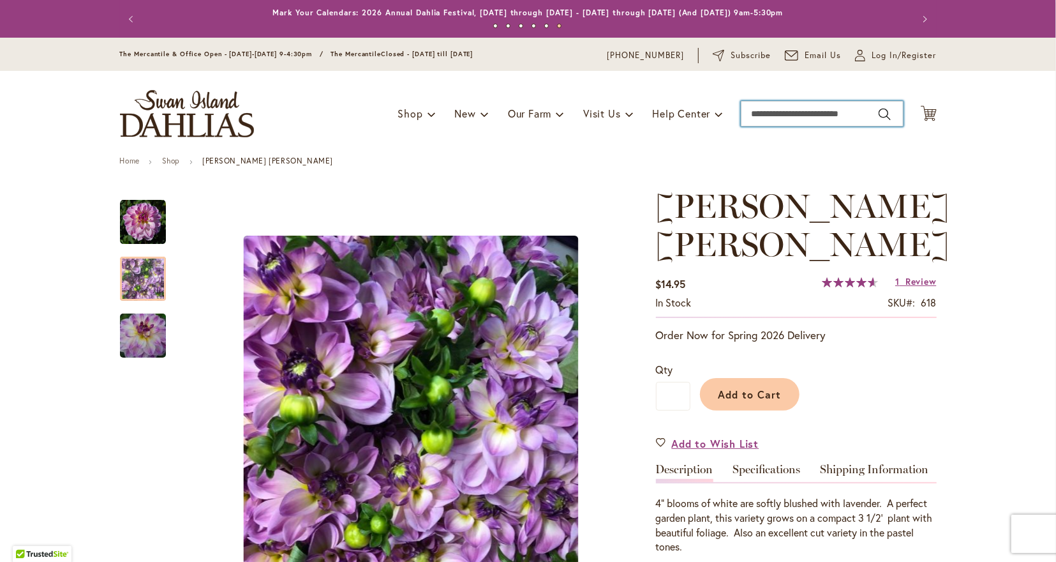
click at [754, 114] on input "Search" at bounding box center [822, 114] width 163 height 26
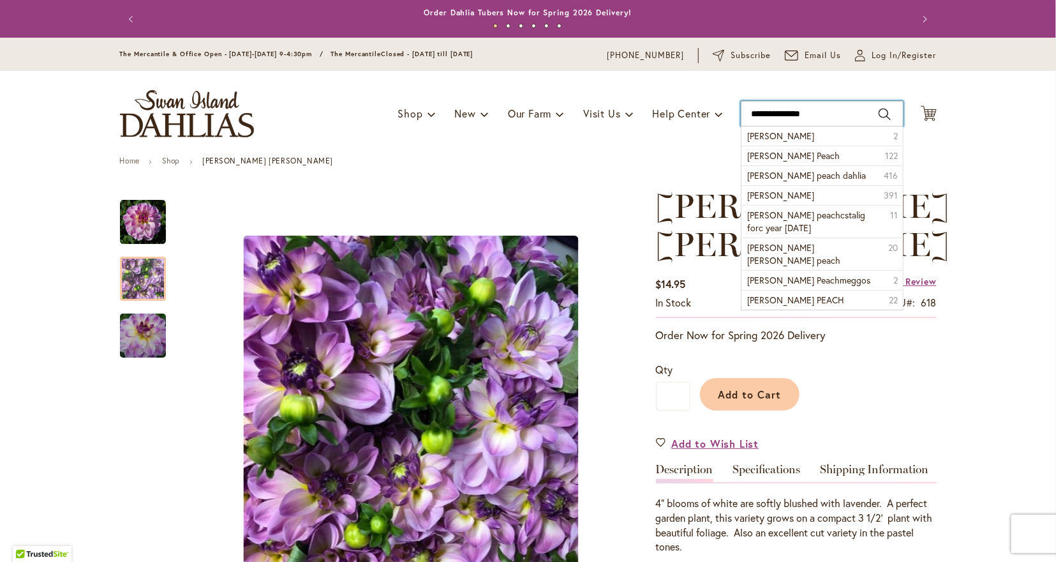
type input "**********"
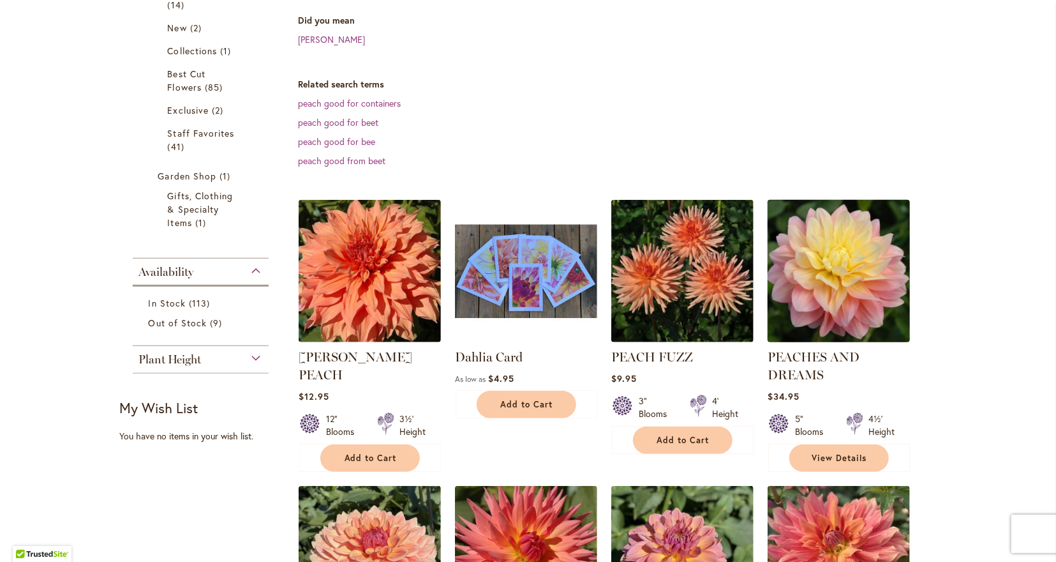
scroll to position [332, 0]
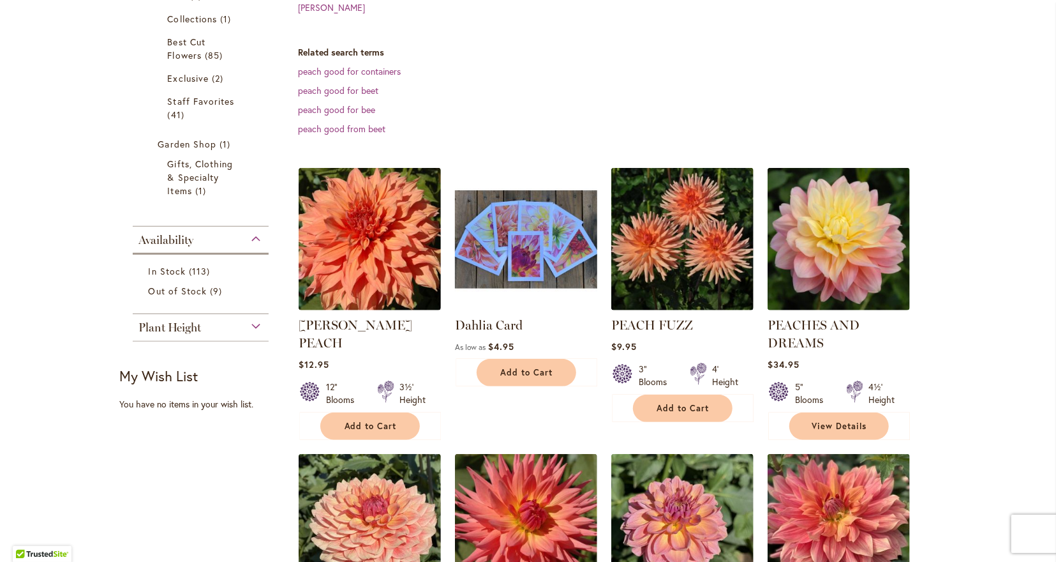
click at [520, 212] on img at bounding box center [525, 239] width 149 height 149
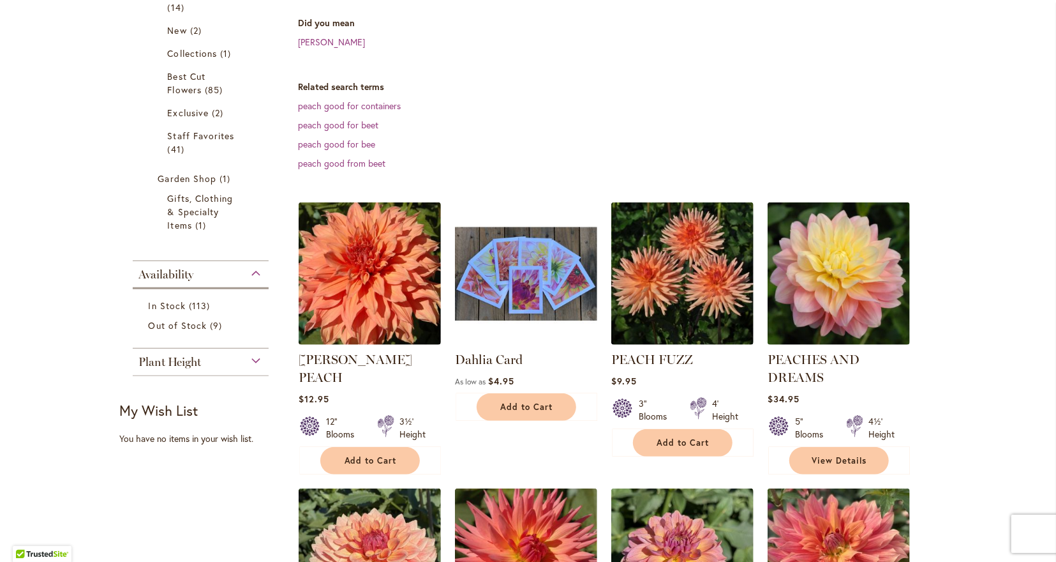
scroll to position [265, 0]
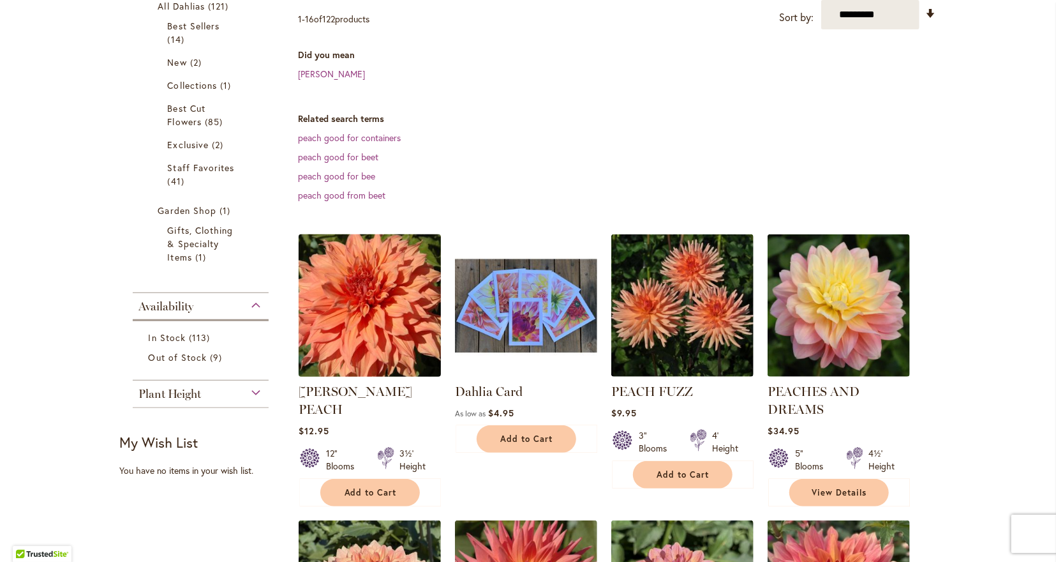
click at [361, 231] on img at bounding box center [369, 305] width 149 height 149
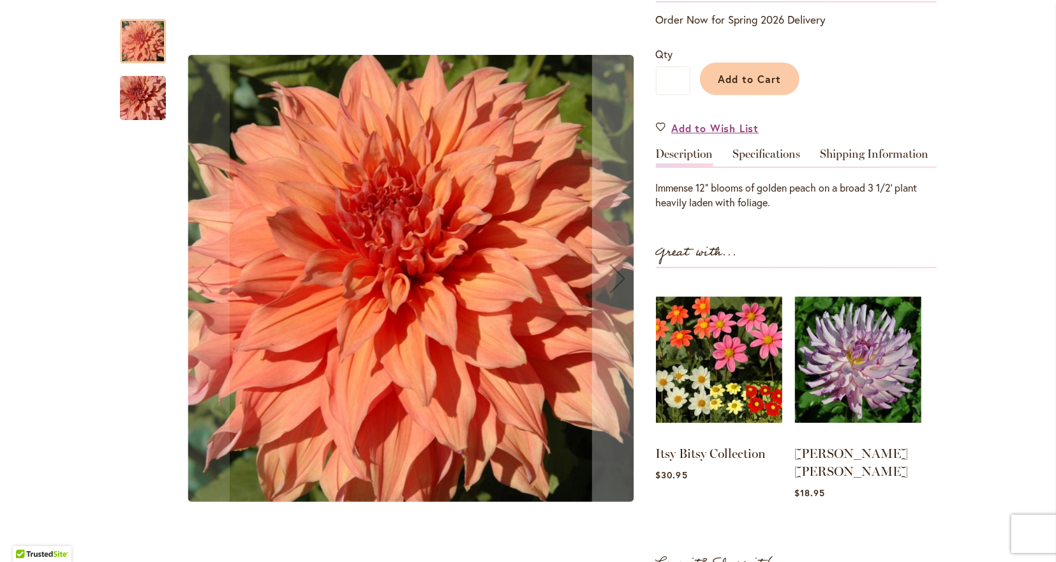
scroll to position [398, 0]
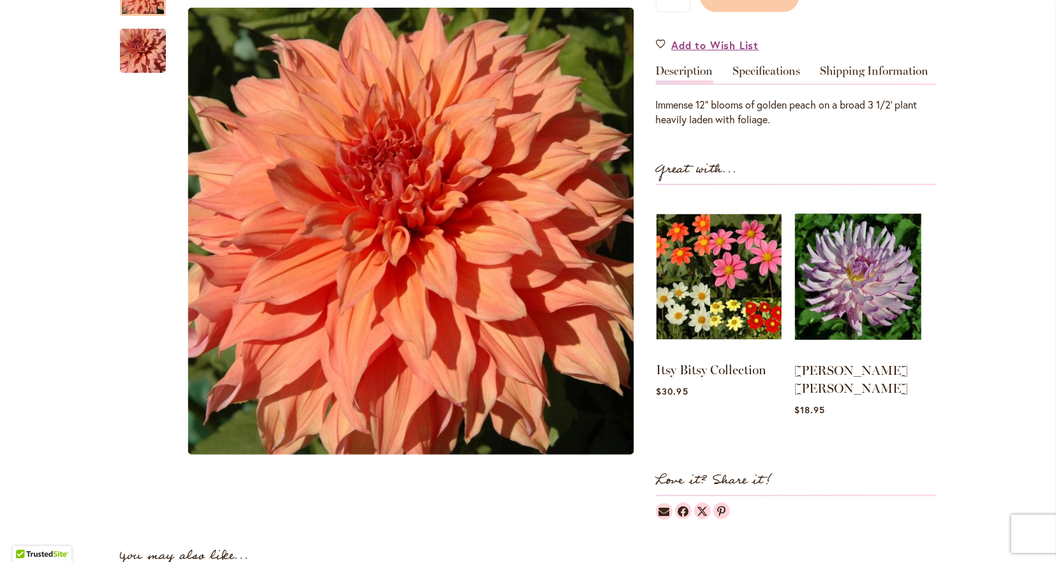
click at [700, 260] on img at bounding box center [719, 276] width 125 height 156
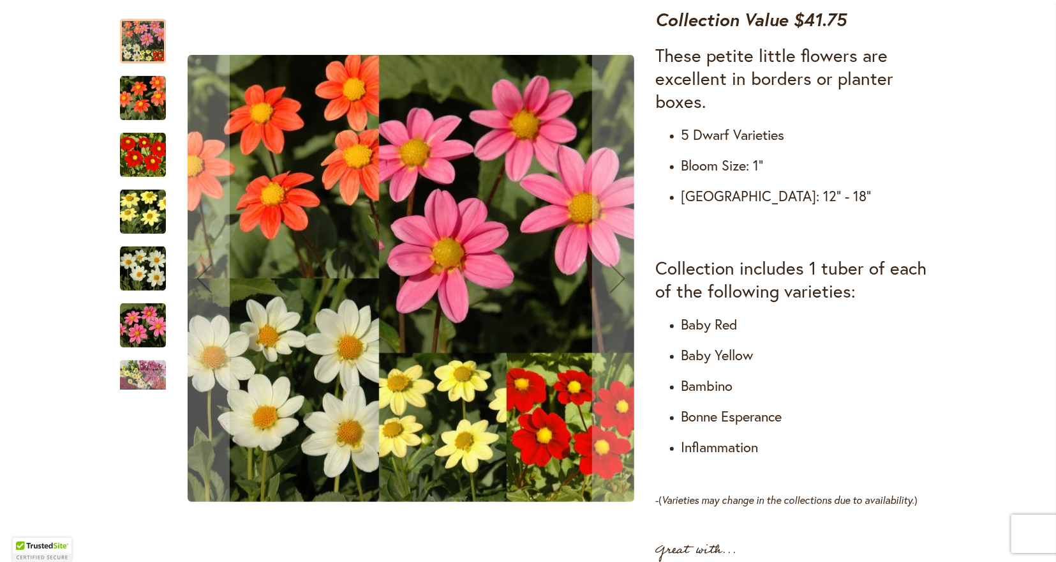
scroll to position [531, 0]
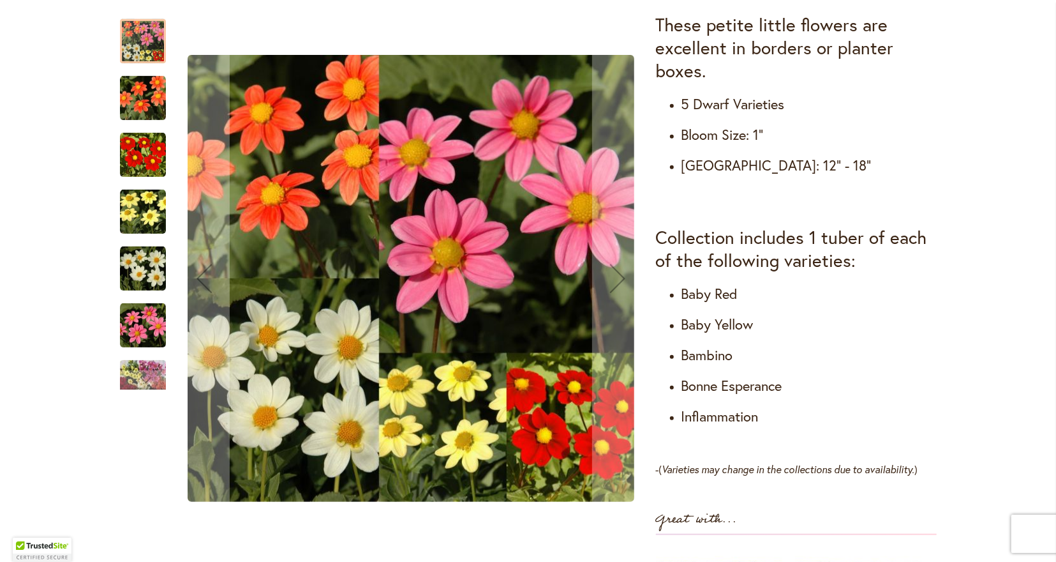
click at [144, 272] on img "Itsy Bitsy Collection" at bounding box center [143, 269] width 46 height 46
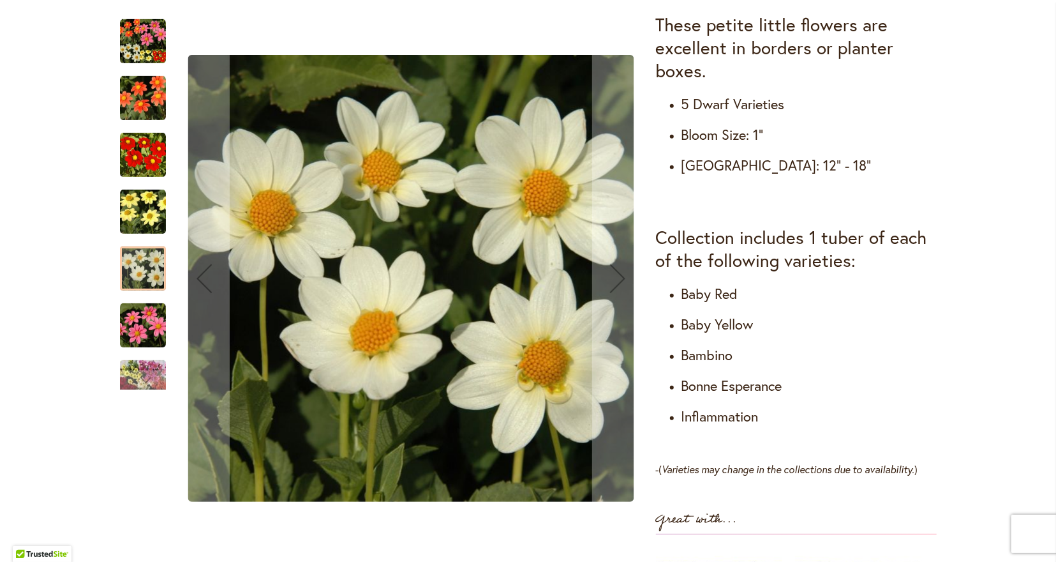
click at [140, 331] on img "Itsy Bitsy Collection" at bounding box center [143, 326] width 46 height 46
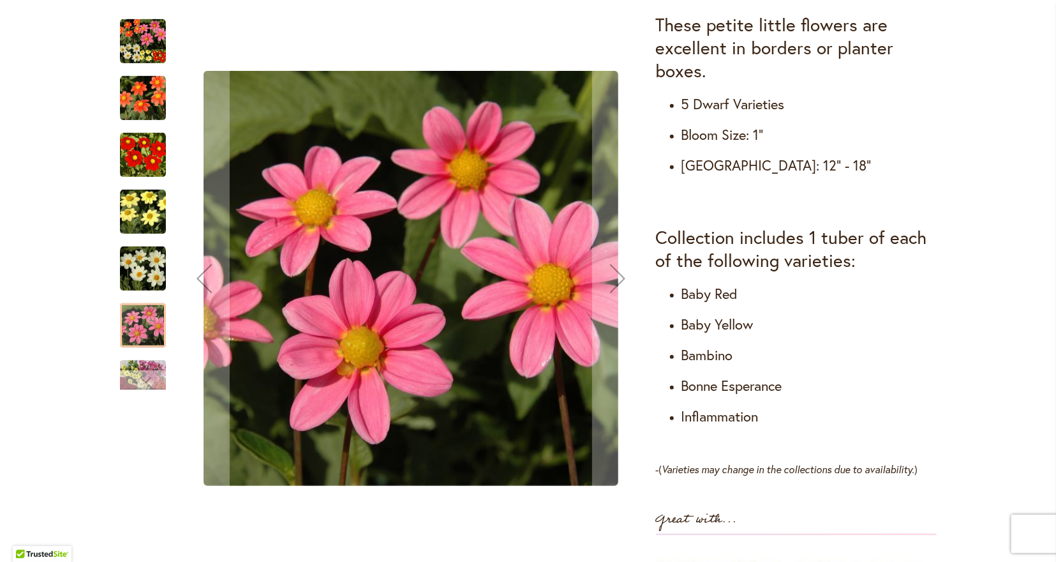
click at [130, 373] on div "Next" at bounding box center [143, 379] width 46 height 19
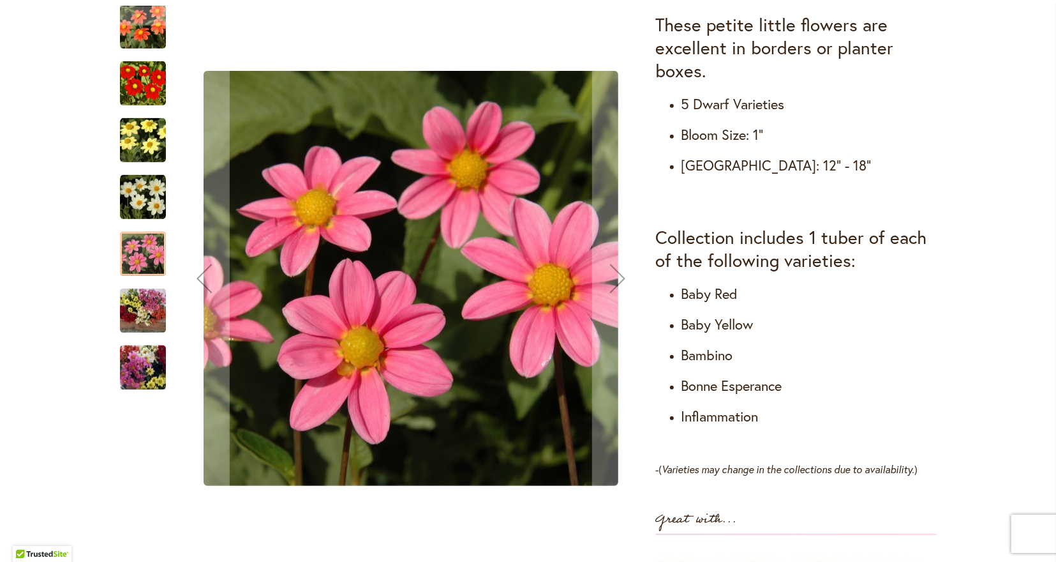
click at [139, 375] on img "Itsy Bitsy Collection" at bounding box center [143, 367] width 92 height 69
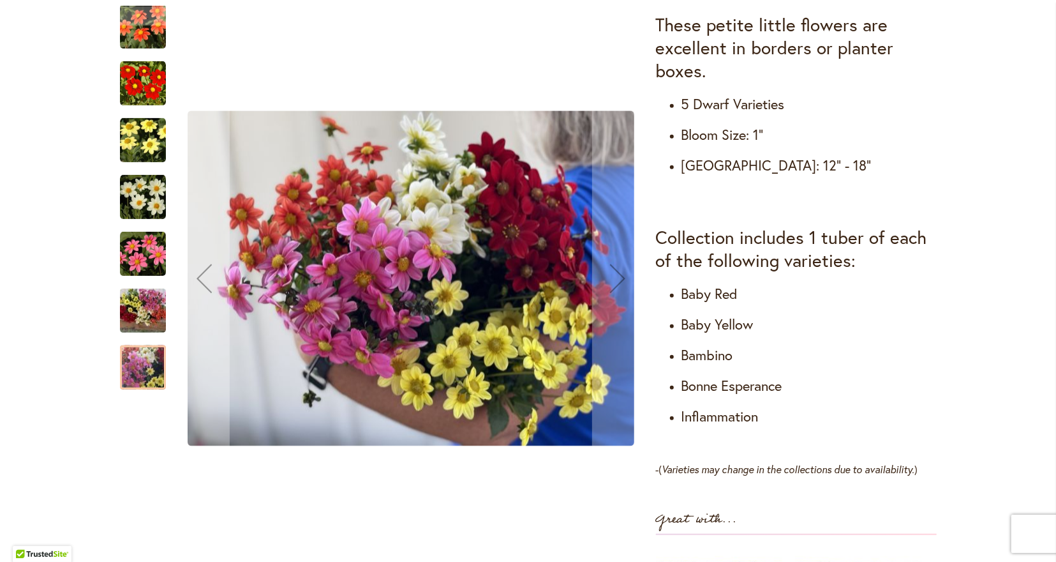
click at [145, 317] on img "Itsy Bitsy Collection" at bounding box center [143, 310] width 92 height 69
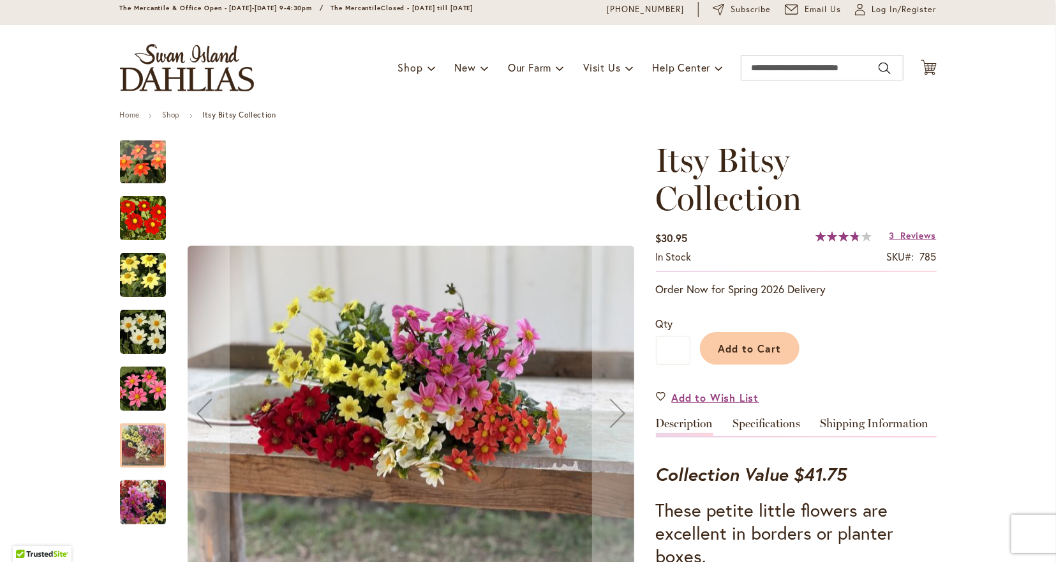
scroll to position [0, 0]
